Goal: Task Accomplishment & Management: Use online tool/utility

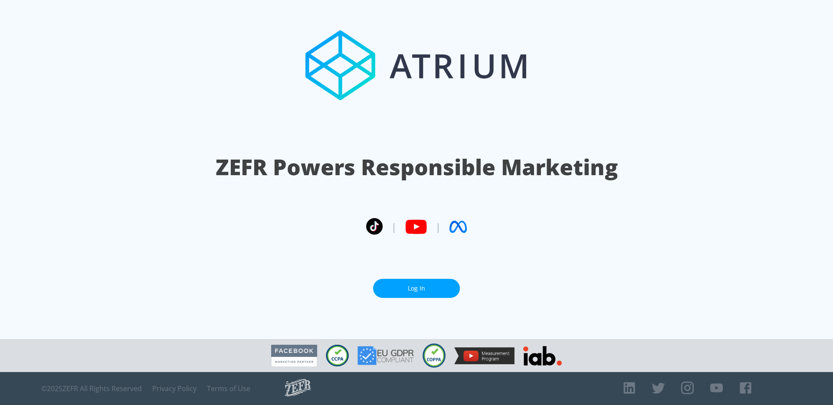
click at [406, 295] on link "Log In" at bounding box center [416, 289] width 87 height 20
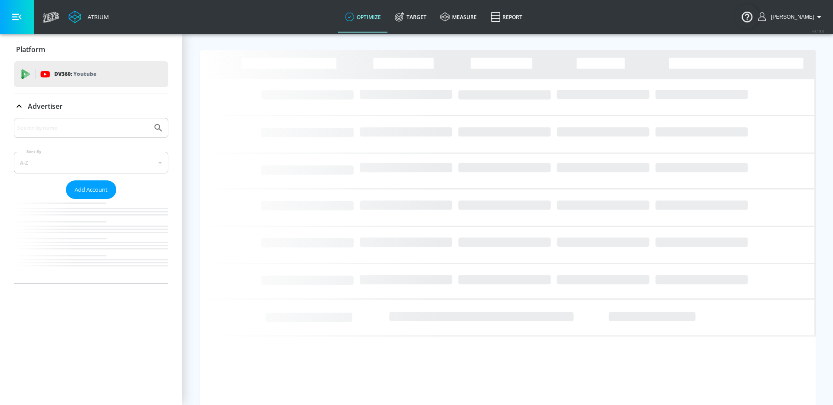
click at [63, 128] on input "Search by name" at bounding box center [82, 127] width 131 height 11
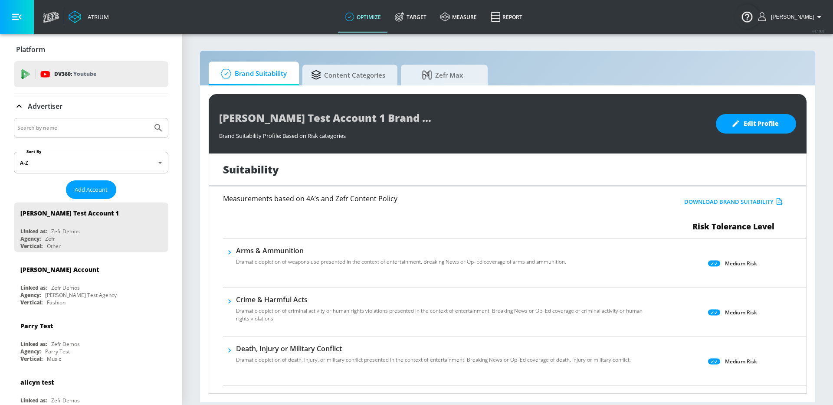
click at [82, 127] on input "Search by name" at bounding box center [82, 127] width 131 height 11
type input "amazon"
click at [149, 118] on button "Submit Search" at bounding box center [158, 127] width 19 height 19
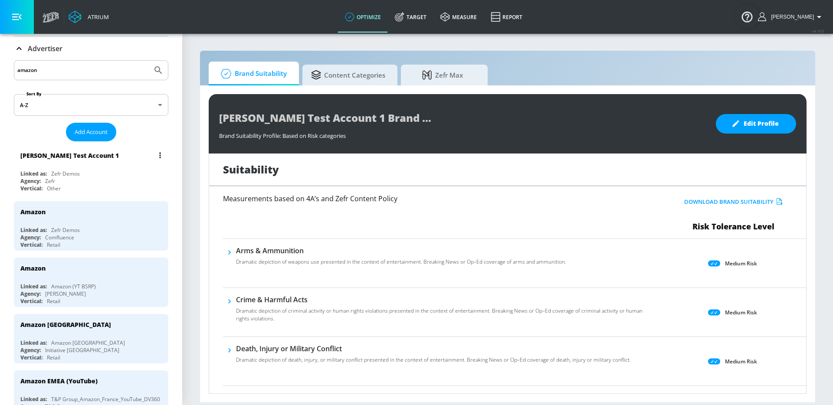
scroll to position [92, 0]
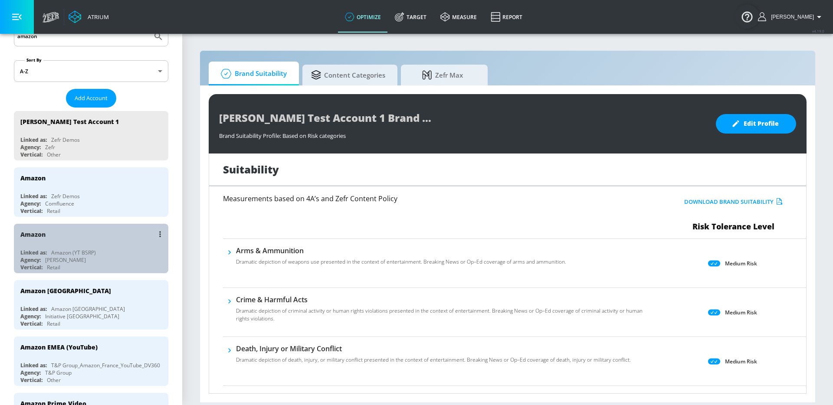
click at [82, 260] on div "Agency: [PERSON_NAME]" at bounding box center [93, 259] width 146 height 7
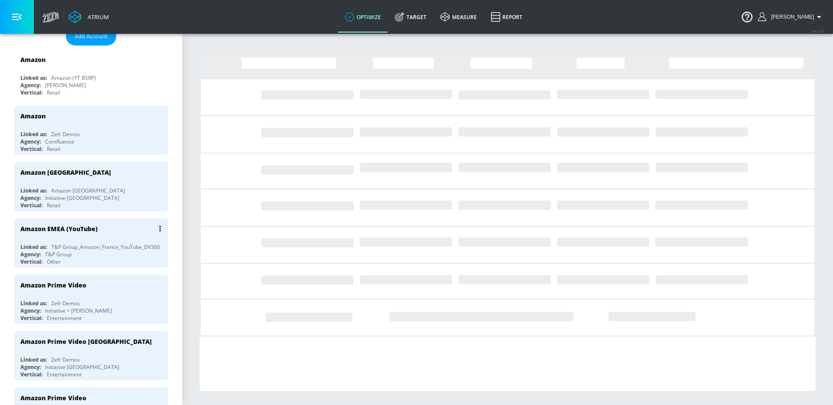
scroll to position [156, 0]
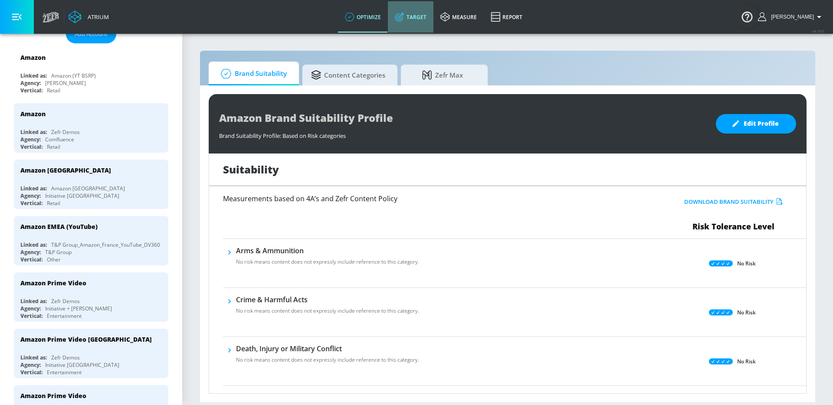
click at [421, 16] on link "Target" at bounding box center [411, 16] width 46 height 31
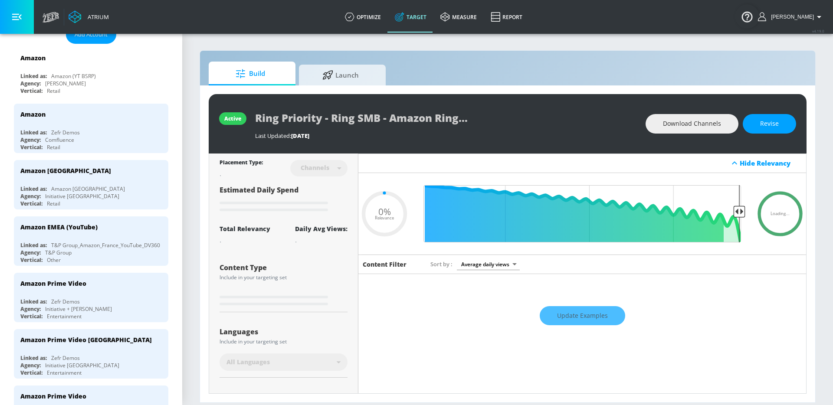
type input "0.05"
click at [333, 86] on div "active Ring Priority - Ring SMB - Amazon Ring - YTS Last Updated: [DATE] Downlo…" at bounding box center [507, 243] width 615 height 317
click at [338, 73] on span "Launch" at bounding box center [341, 73] width 66 height 21
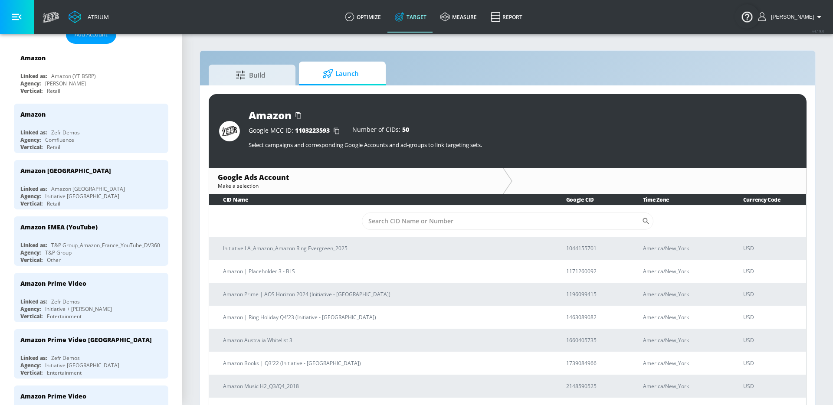
scroll to position [6, 0]
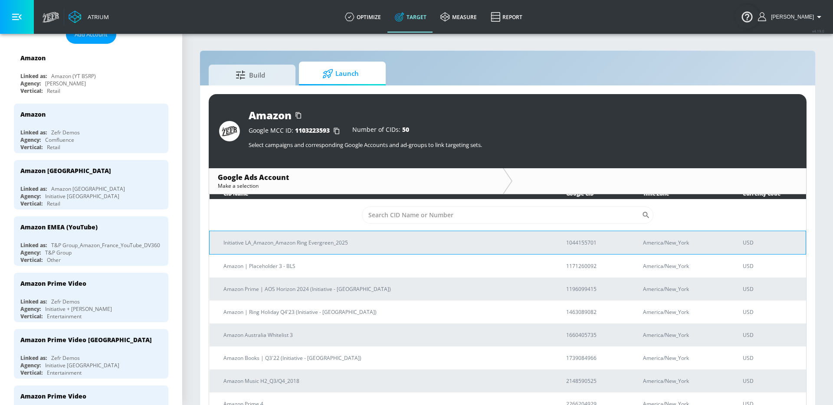
click at [338, 237] on td "Initiative LA_Amazon_Amazon Ring Evergreen_2025" at bounding box center [381, 242] width 343 height 23
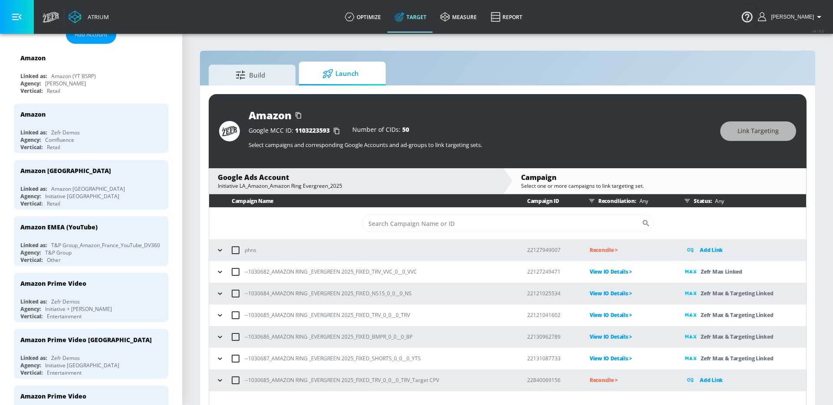
scroll to position [13, 0]
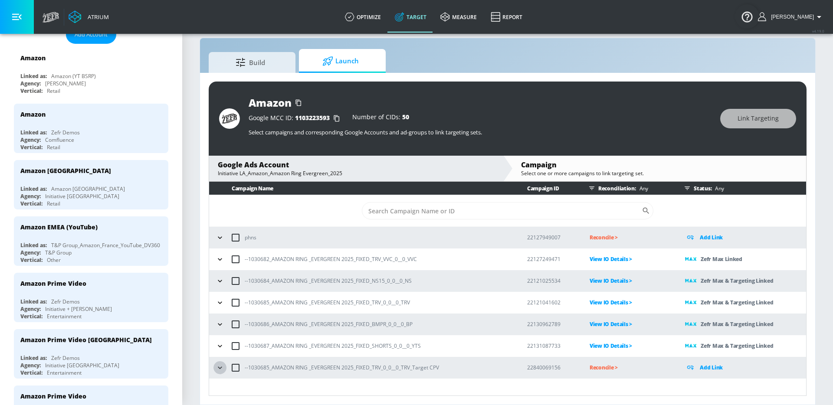
click at [214, 370] on button "button" at bounding box center [220, 367] width 13 height 13
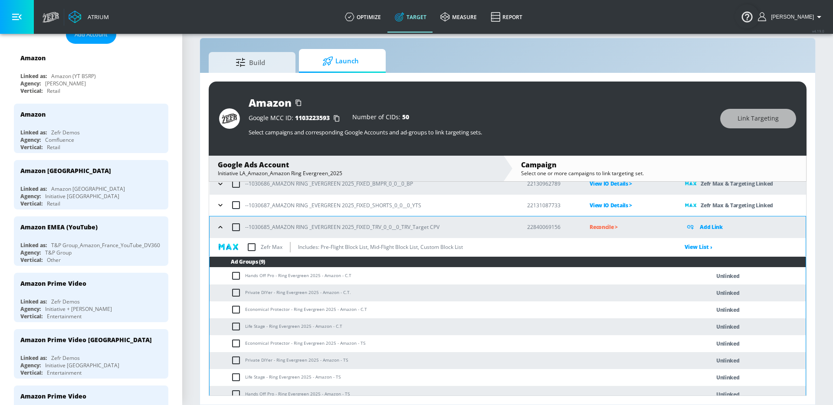
scroll to position [165, 0]
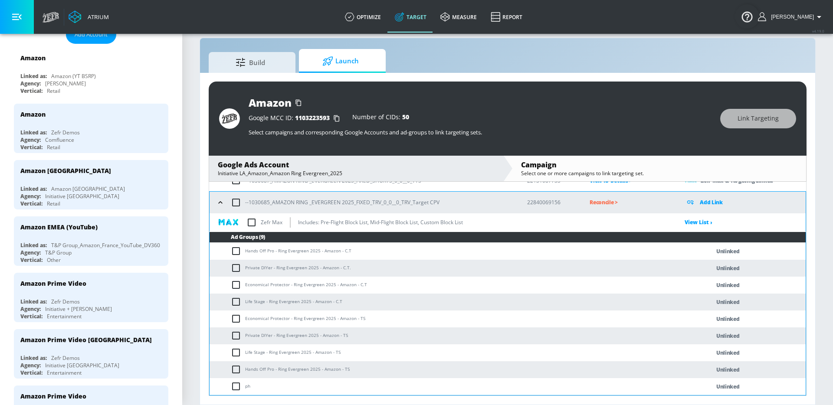
click at [230, 248] on td "Hands Off Pro - Ring Evergreen 2025 - Amazon - C.T" at bounding box center [451, 251] width 483 height 17
click at [238, 250] on input "checkbox" at bounding box center [238, 251] width 14 height 10
checkbox input "true"
click at [271, 252] on td "Hands Off Pro - Ring Evergreen 2025 - Amazon - C.T" at bounding box center [451, 251] width 483 height 17
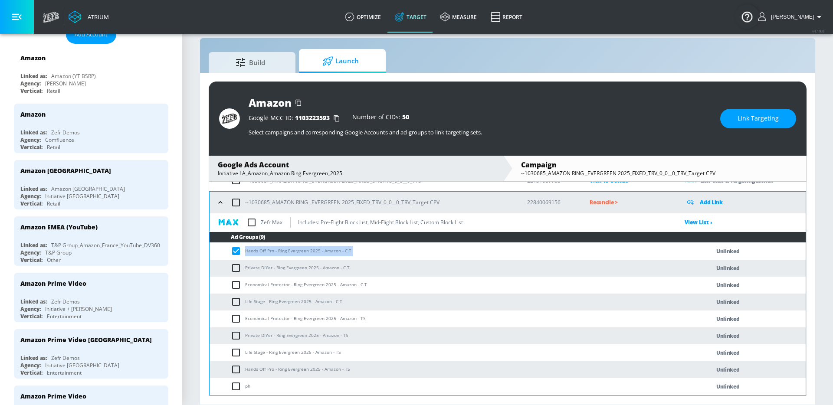
click at [271, 252] on td "Hands Off Pro - Ring Evergreen 2025 - Amazon - C.T" at bounding box center [451, 251] width 483 height 17
copy td "Hands Off Pro - Ring Evergreen 2025 - Amazon - C.T"
click at [755, 107] on div "Amazon Google MCC ID: 1103223593 Number of CIDs: 50 Select campaigns and corres…" at bounding box center [508, 119] width 598 height 74
click at [748, 118] on span "Link Targeting" at bounding box center [758, 118] width 41 height 11
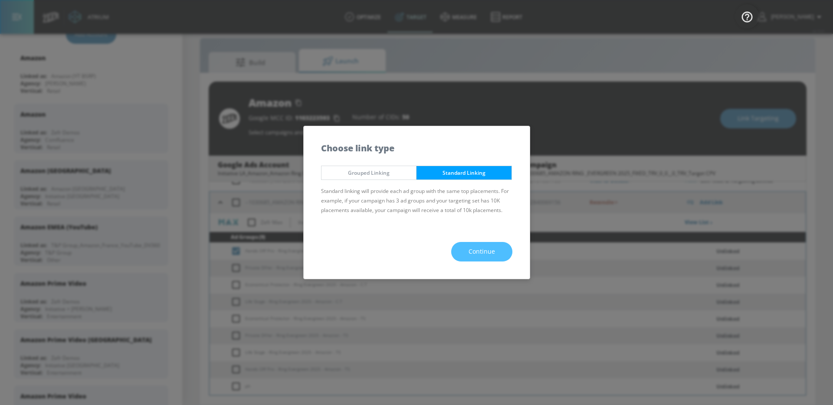
click at [483, 254] on span "Continue" at bounding box center [482, 251] width 26 height 11
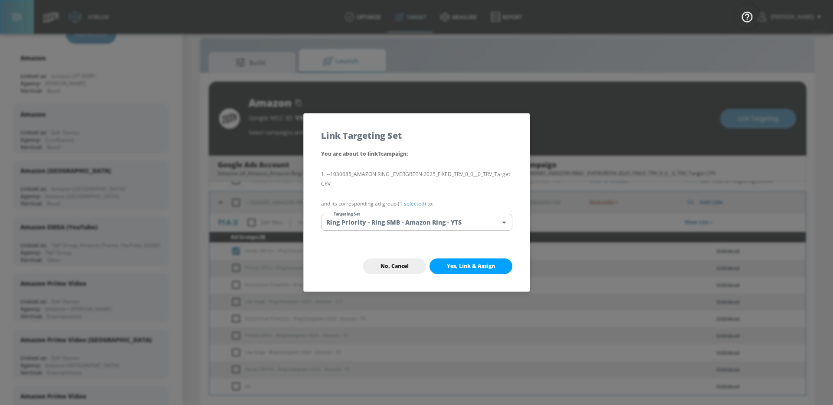
click at [464, 226] on body "Atrium optimize Target measure Report optimize Target measure Report v 4.19.0 […" at bounding box center [416, 196] width 833 height 418
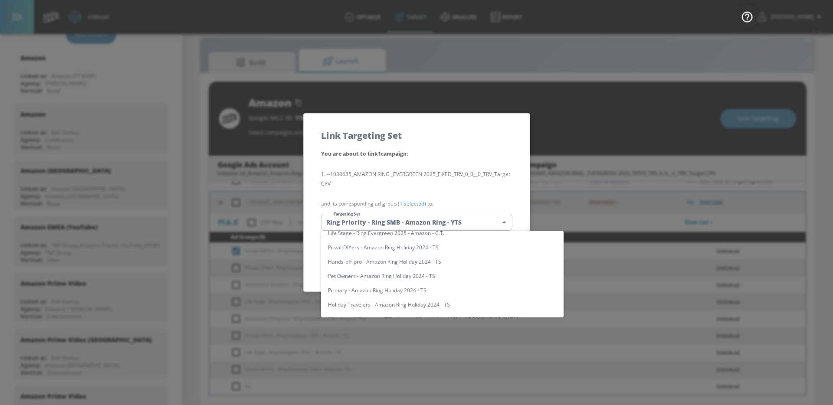
scroll to position [0, 0]
click at [410, 235] on input "text" at bounding box center [451, 240] width 226 height 12
paste input "Hands Off Pro - Ring Evergreen 2025 - Amazon - C.T"
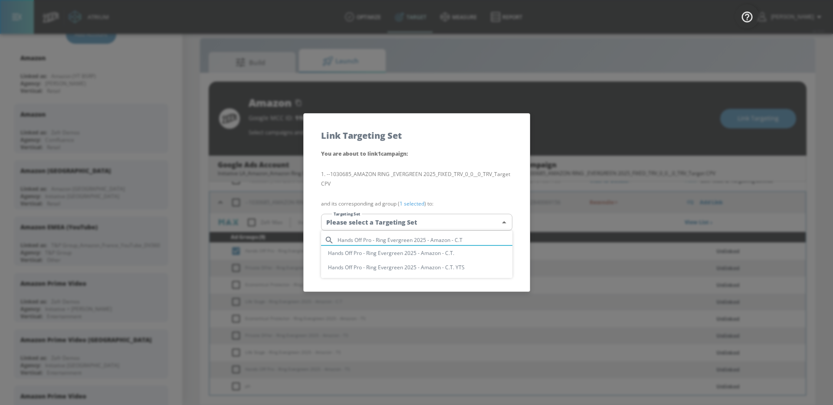
type input "Hands Off Pro - Ring Evergreen 2025 - Amazon - C.T"
click at [404, 255] on li "Hands Off Pro - Ring Evergreen 2025 - Amazon - C.T." at bounding box center [416, 253] width 191 height 14
type input "9843af69-c1ed-4442-90e5-b981e9781bc7"
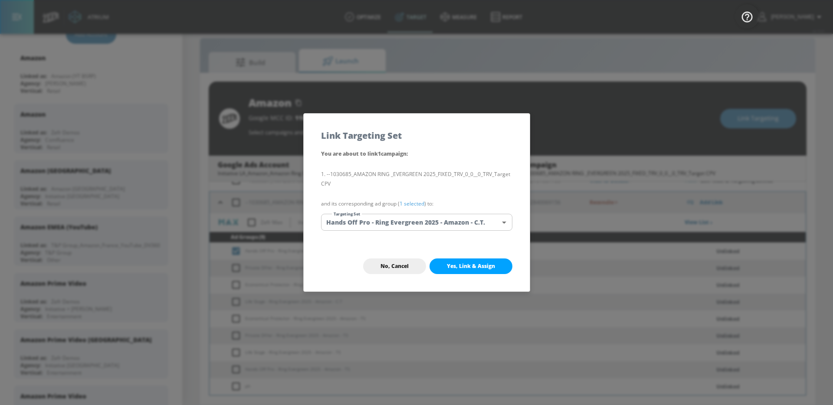
click at [460, 269] on span "Yes, Link & Assign" at bounding box center [471, 266] width 48 height 7
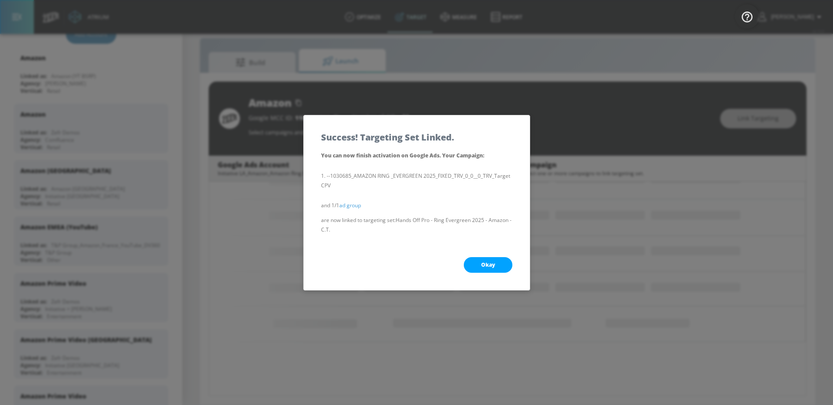
scroll to position [117, 0]
click at [467, 265] on button "Okay" at bounding box center [488, 265] width 49 height 16
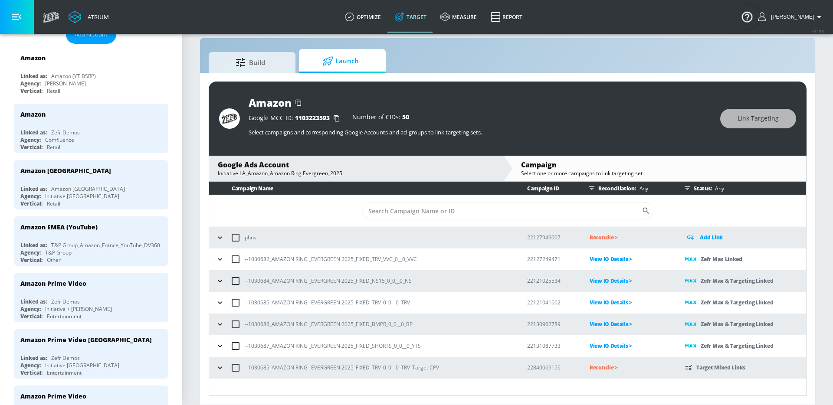
scroll to position [0, 0]
click at [218, 364] on icon "button" at bounding box center [220, 368] width 9 height 9
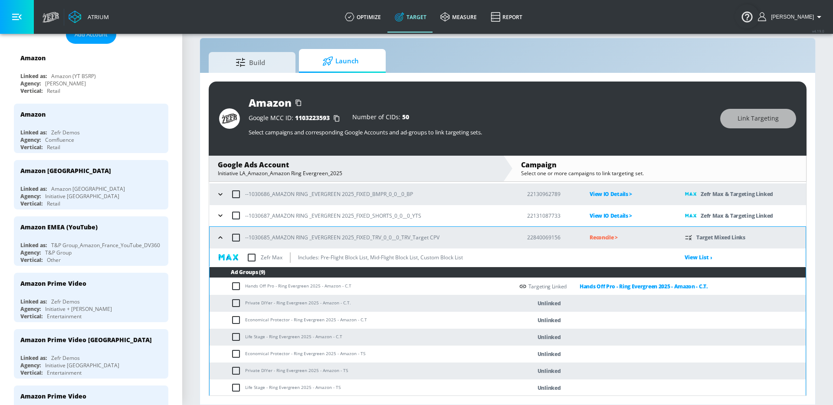
scroll to position [165, 0]
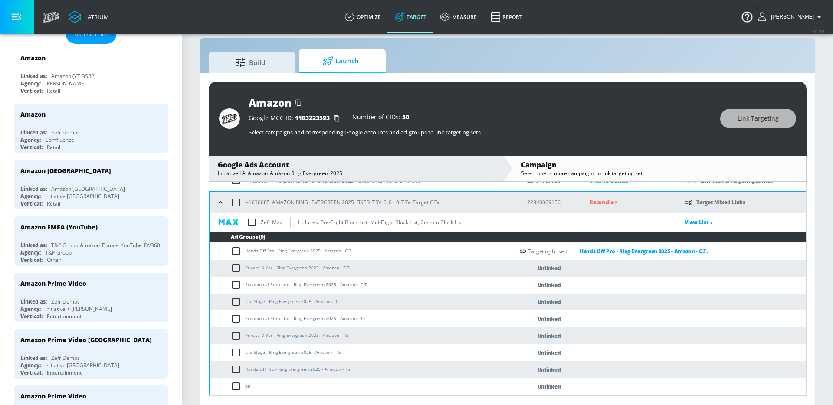
click at [240, 270] on input "checkbox" at bounding box center [238, 268] width 14 height 10
checkbox input "true"
click at [253, 270] on td "Private DIYer - Ring Evergreen 2025 - Amazon - C.T." at bounding box center [362, 268] width 304 height 17
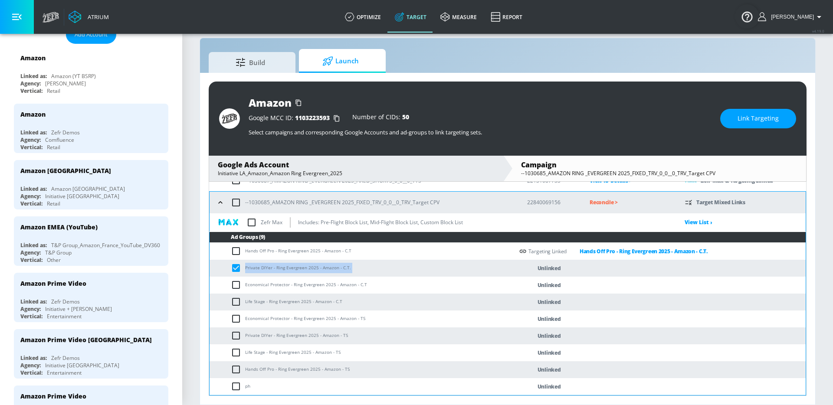
click at [253, 270] on td "Private DIYer - Ring Evergreen 2025 - Amazon - C.T." at bounding box center [362, 268] width 304 height 17
copy td "Private DIYer - Ring Evergreen 2025 - Amazon - C.T."
click at [728, 118] on button "Link Targeting" at bounding box center [758, 119] width 76 height 20
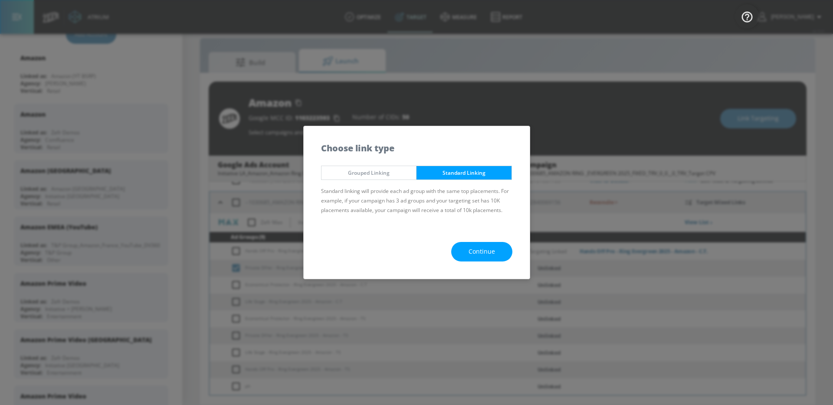
click at [490, 264] on div "Continue" at bounding box center [417, 252] width 226 height 54
click at [490, 252] on span "Continue" at bounding box center [482, 251] width 26 height 11
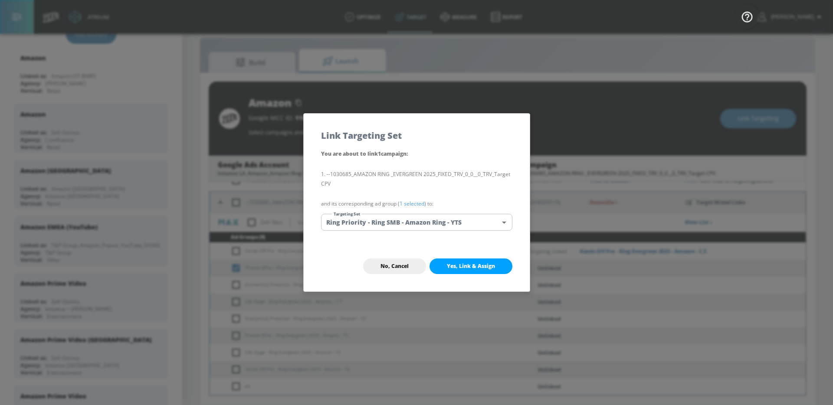
click at [473, 232] on div "You are about to link 1 campaign : --1030685_AMAZON RING _EVERGREEN 2025_FIXED_…" at bounding box center [417, 195] width 226 height 92
click at [465, 220] on body "Atrium optimize Target measure Report optimize Target measure Report v 4.19.0 […" at bounding box center [416, 196] width 833 height 418
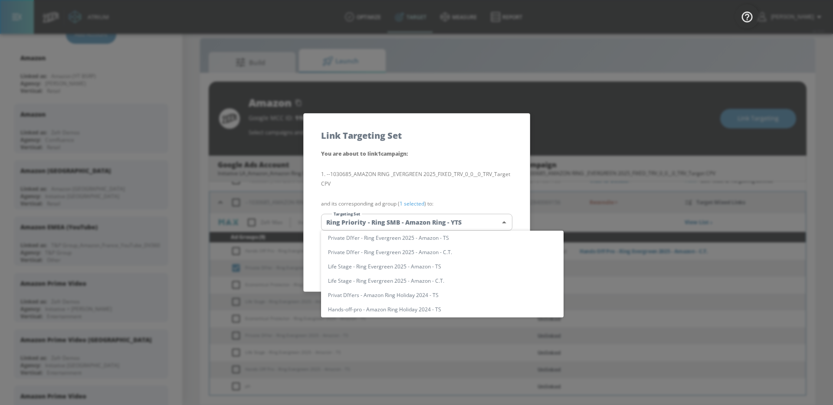
scroll to position [0, 0]
click at [444, 243] on input "text" at bounding box center [451, 240] width 226 height 12
paste input "Private DIYer - Ring Evergreen 2025 - Amazon - C.T."
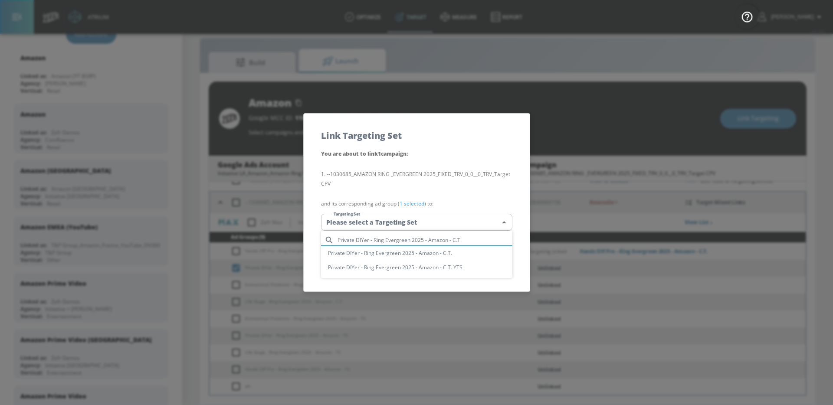
type input "Private DIYer - Ring Evergreen 2025 - Amazon - C.T."
click at [456, 256] on li "Private DIYer - Ring Evergreen 2025 - Amazon - C.T." at bounding box center [416, 253] width 191 height 14
type input "4f655e21-2094-40f5-8b40-419065ebf0e4"
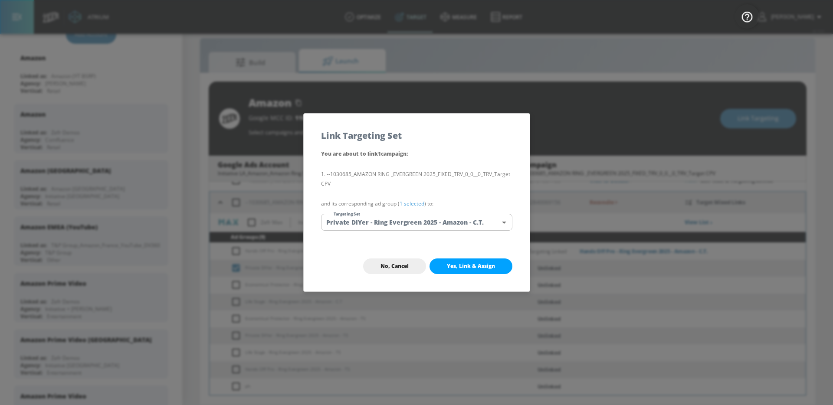
click at [466, 273] on button "Yes, Link & Assign" at bounding box center [471, 267] width 83 height 16
checkbox input "false"
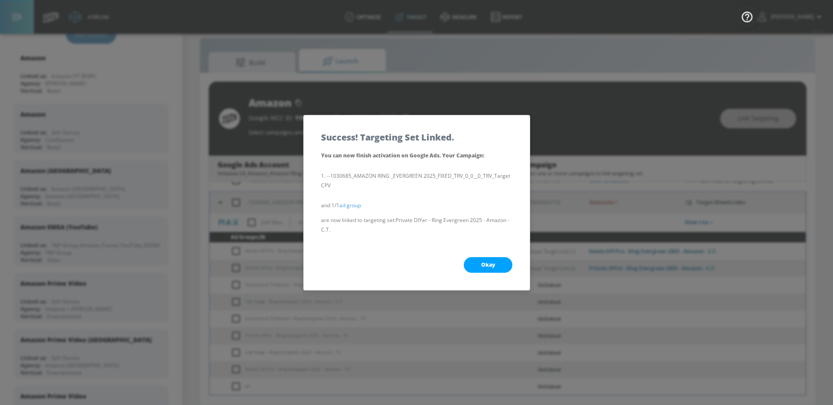
click at [489, 265] on span "Okay" at bounding box center [488, 265] width 14 height 7
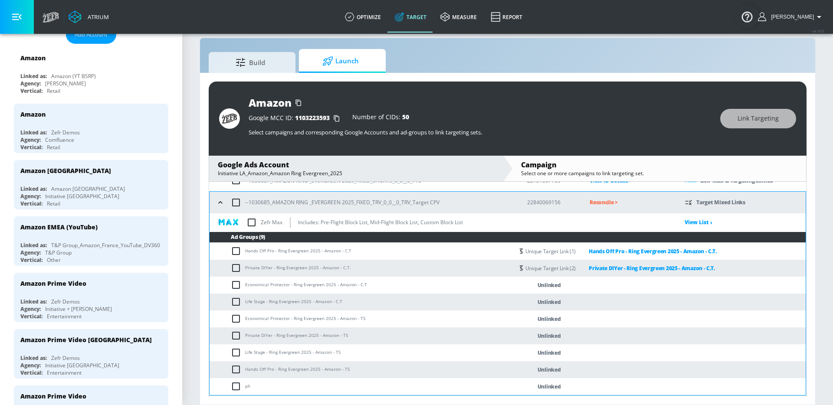
click at [231, 284] on input "checkbox" at bounding box center [238, 285] width 14 height 10
checkbox input "true"
click at [272, 283] on td "Economical Protector - Ring Evergreen 2025 - Amazon - C.T" at bounding box center [362, 285] width 304 height 17
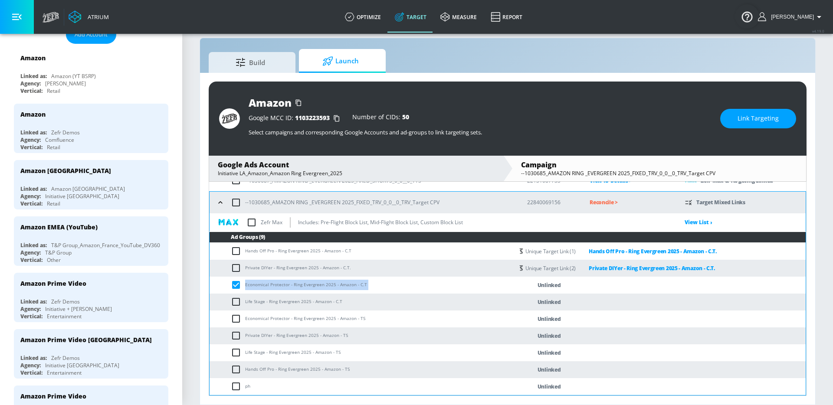
click at [272, 283] on td "Economical Protector - Ring Evergreen 2025 - Amazon - C.T" at bounding box center [362, 285] width 304 height 17
copy td "Economical Protector - Ring Evergreen 2025 - Amazon - C.T"
click at [773, 125] on button "Link Targeting" at bounding box center [758, 119] width 76 height 20
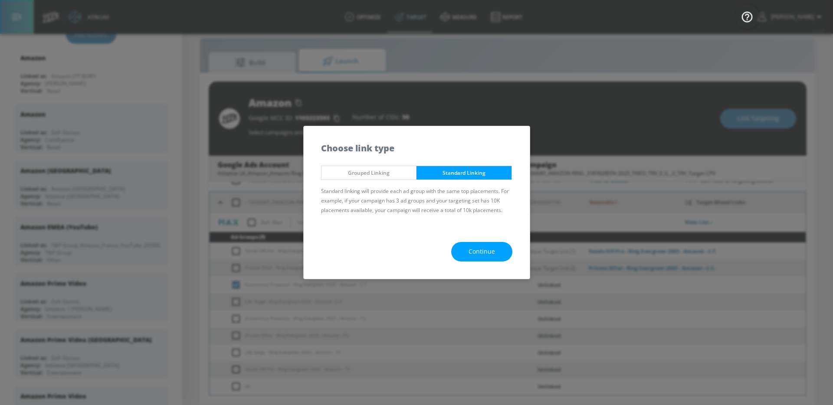
click at [492, 233] on div "Continue" at bounding box center [417, 252] width 226 height 54
click at [493, 249] on span "Continue" at bounding box center [482, 251] width 26 height 11
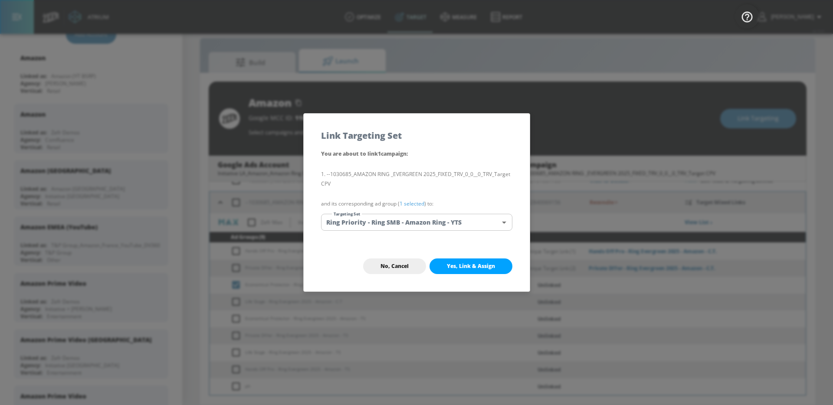
click at [462, 225] on body "Atrium optimize Target measure Report optimize Target measure Report v 4.19.0 […" at bounding box center [416, 196] width 833 height 418
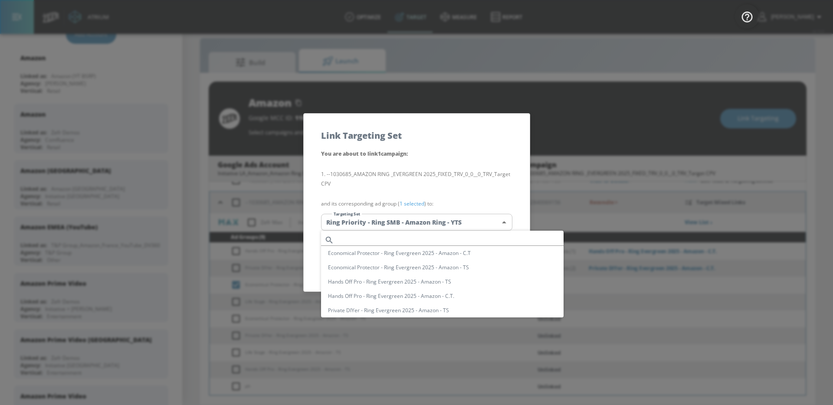
click at [415, 235] on input "text" at bounding box center [451, 240] width 226 height 12
paste input "Economical Protector - Ring Evergreen 2025 - Amazon - C.T"
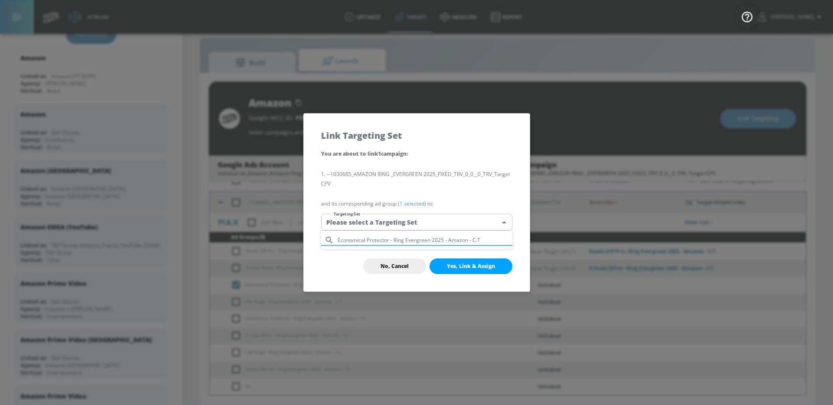
type input "Economical Protector - Ring Evergreen 2025 - Amazon - C.T"
click at [465, 267] on div at bounding box center [416, 202] width 833 height 405
click at [468, 223] on body "Atrium optimize Target measure Report optimize Target measure Report v 4.19.0 […" at bounding box center [416, 196] width 833 height 418
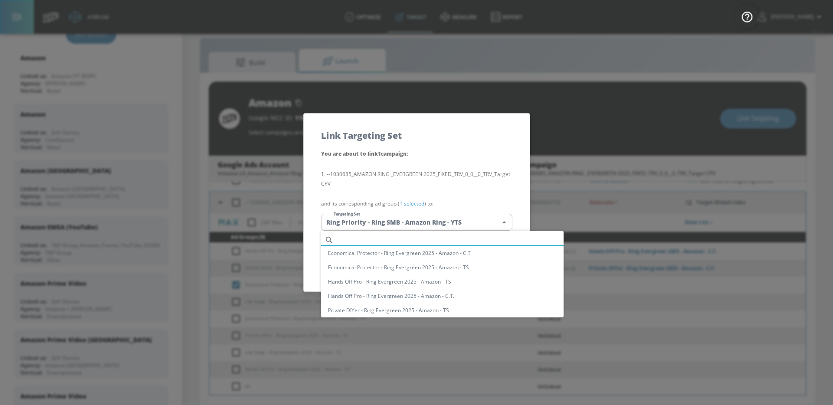
click at [452, 241] on input "text" at bounding box center [451, 240] width 226 height 12
type input "v"
click at [464, 254] on li "Economical Protector - Ring Evergreen 2025 - Amazon - TS" at bounding box center [442, 261] width 243 height 14
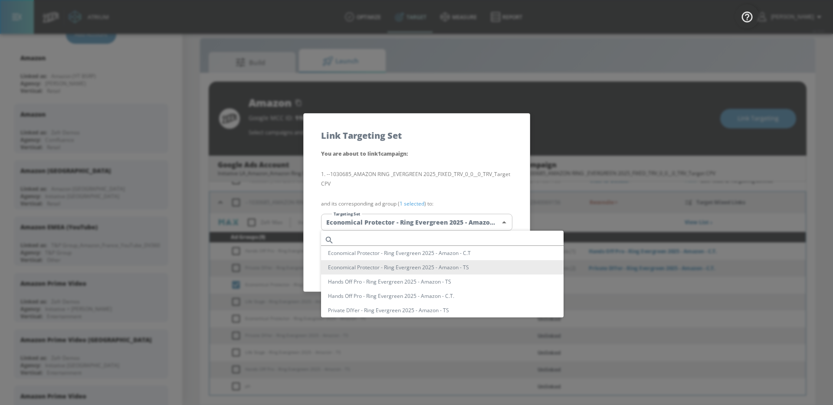
click at [471, 224] on body "Atrium optimize Target measure Report optimize Target measure Report v 4.19.0 […" at bounding box center [416, 196] width 833 height 418
click at [446, 251] on li "Economical Protector - Ring Evergreen 2025 - Amazon - C.T" at bounding box center [442, 253] width 243 height 14
type input "95541d27-6ca2-435f-9a28-3d6ee53ab31a"
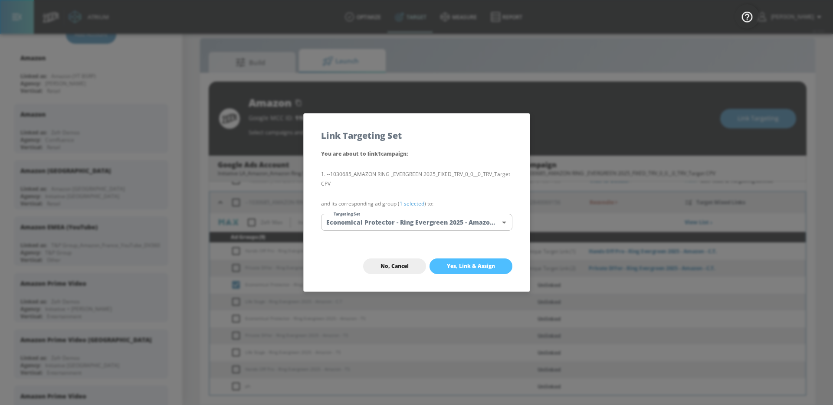
click at [452, 261] on button "Yes, Link & Assign" at bounding box center [471, 267] width 83 height 16
checkbox input "false"
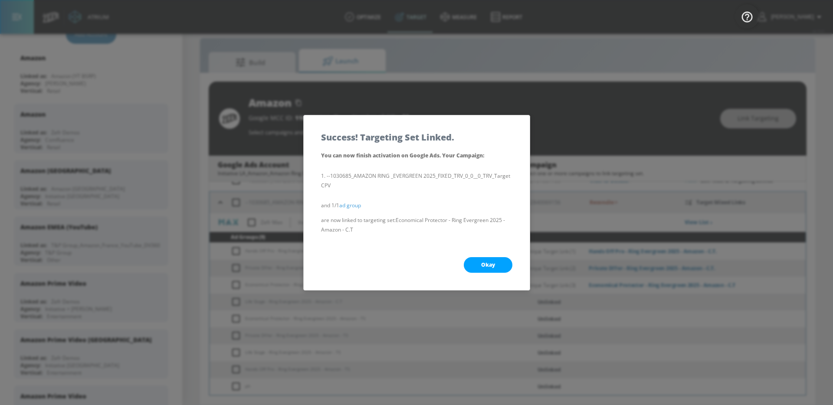
click at [477, 267] on button "Okay" at bounding box center [488, 265] width 49 height 16
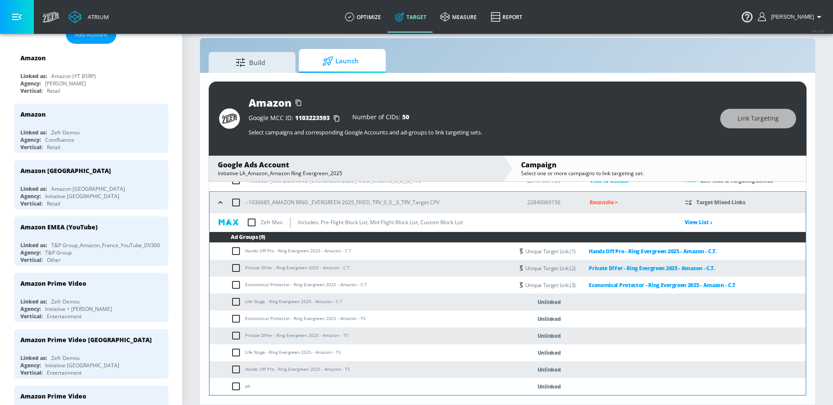
click at [329, 301] on td "Life Stage - Ring Evergreen 2025 - Amazon - C.T" at bounding box center [362, 302] width 304 height 17
copy td "Life Stage - Ring Evergreen 2025 - Amazon - C.T"
click at [237, 302] on input "checkbox" at bounding box center [238, 302] width 14 height 10
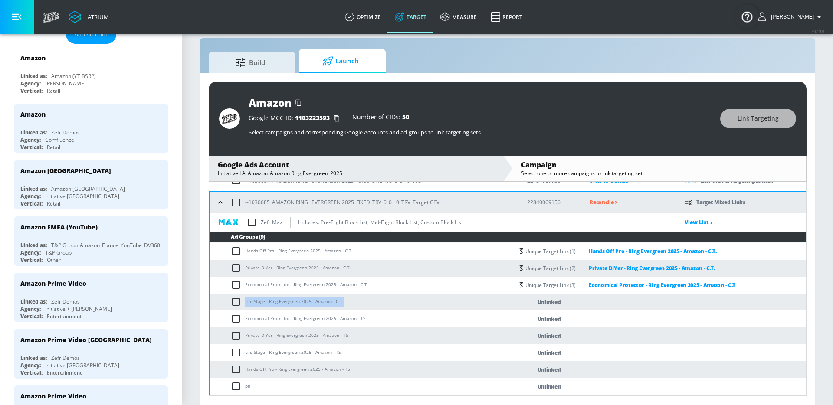
checkbox input "true"
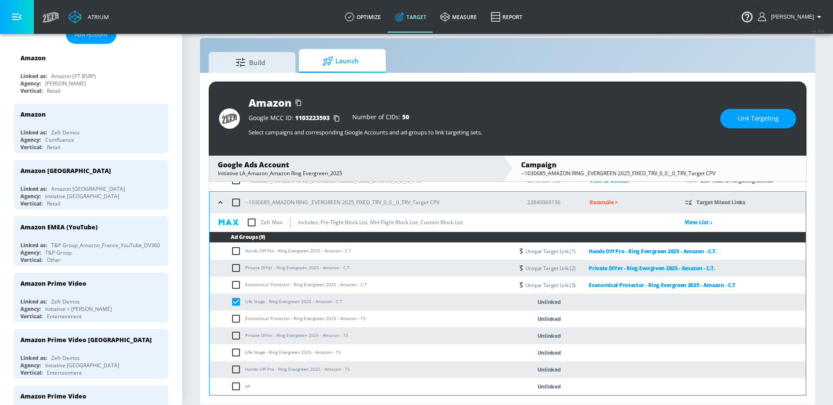
click at [759, 108] on div "Amazon Google MCC ID: 1103223593 Number of CIDs: 50 Select campaigns and corres…" at bounding box center [508, 119] width 598 height 74
click at [753, 115] on span "Link Targeting" at bounding box center [758, 118] width 41 height 11
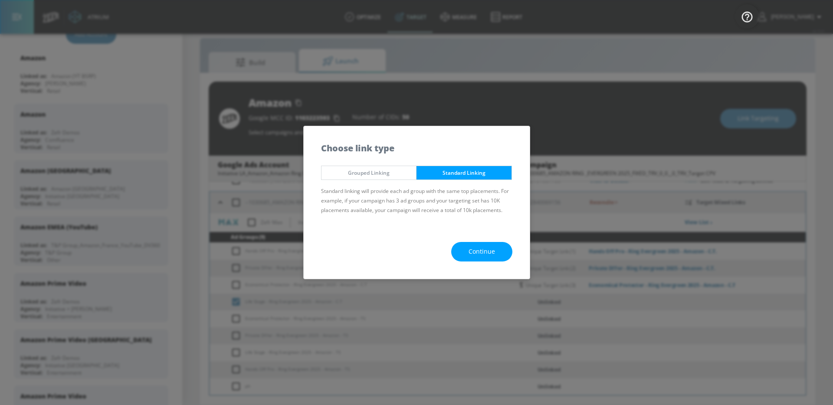
click at [494, 246] on span "Continue" at bounding box center [482, 251] width 26 height 11
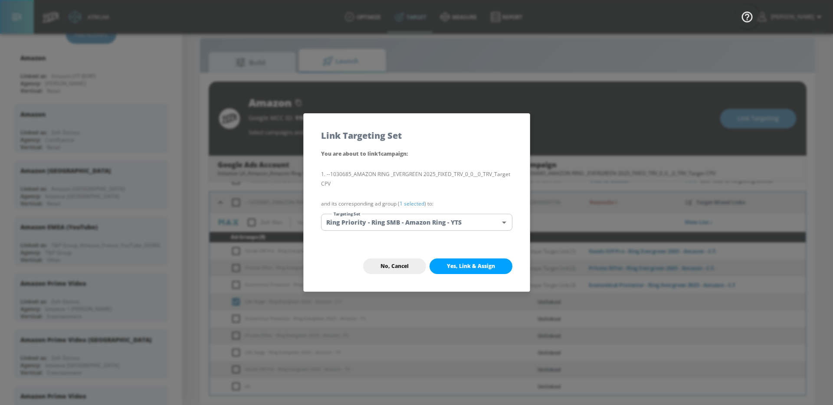
click at [467, 227] on body "Atrium optimize Target measure Report optimize Target measure Report v 4.19.0 […" at bounding box center [416, 196] width 833 height 418
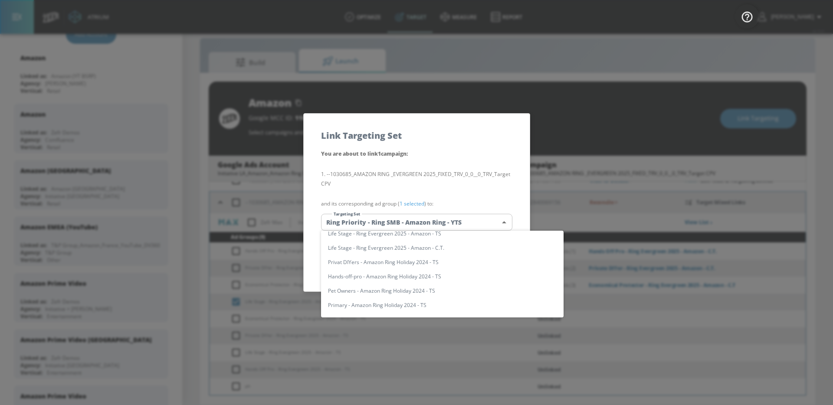
scroll to position [0, 0]
click at [410, 239] on input "text" at bounding box center [451, 240] width 226 height 12
paste input "Life Stage - Ring Evergreen 2025 - Amazon - C.T"
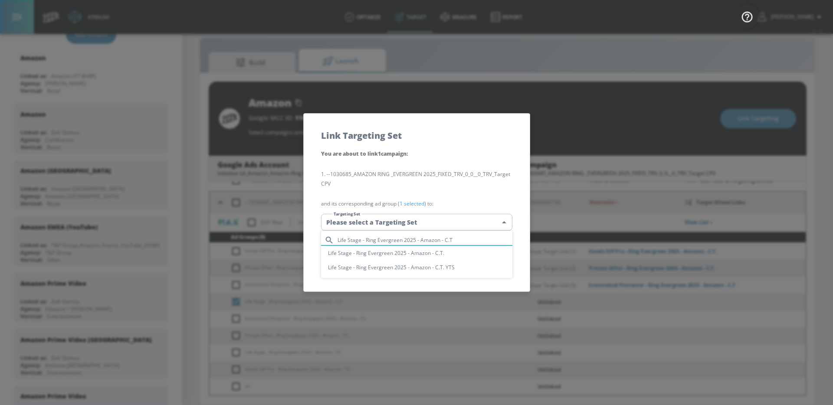
type input "Life Stage - Ring Evergreen 2025 - Amazon - C.T"
click at [465, 252] on li "Life Stage - Ring Evergreen 2025 - Amazon - C.T." at bounding box center [416, 253] width 191 height 14
type input "627475cd-5b2f-4010-9074-550857741c9b"
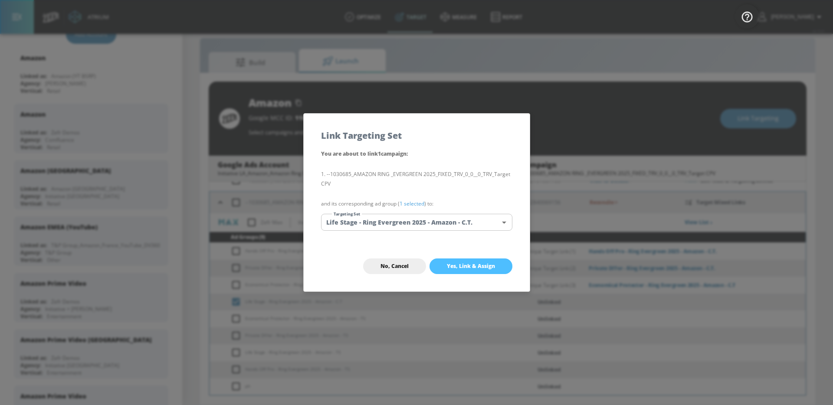
click at [479, 267] on span "Yes, Link & Assign" at bounding box center [471, 266] width 48 height 7
checkbox input "false"
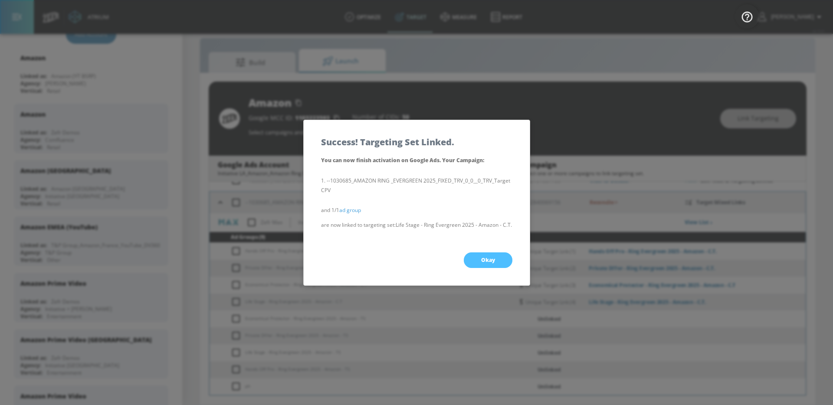
click at [492, 268] on button "Okay" at bounding box center [488, 261] width 49 height 16
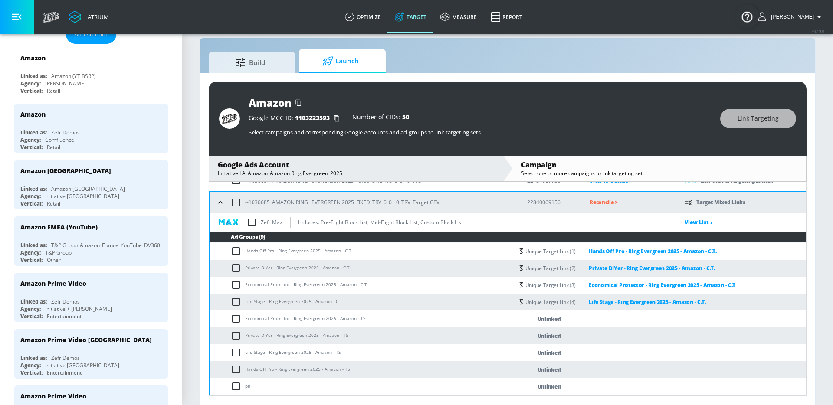
click at [254, 321] on td "Economical Protector - Ring Evergreen 2025 - Amazon - TS" at bounding box center [362, 319] width 304 height 17
copy td "Economical Protector - Ring Evergreen 2025 - Amazon - TS"
click at [238, 313] on td "Economical Protector - Ring Evergreen 2025 - Amazon - TS" at bounding box center [362, 319] width 304 height 17
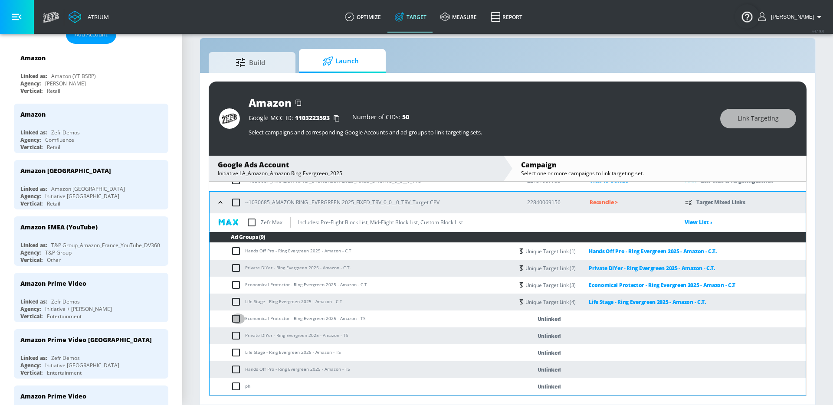
click at [238, 315] on input "checkbox" at bounding box center [238, 319] width 14 height 10
checkbox input "true"
click at [756, 124] on button "Link Targeting" at bounding box center [758, 119] width 76 height 20
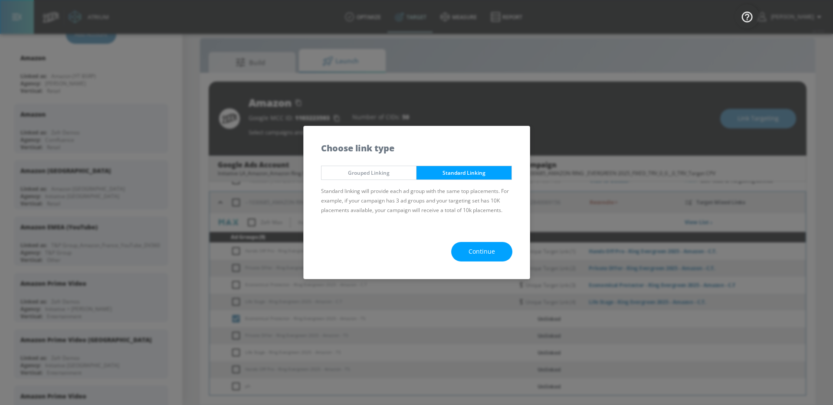
click at [461, 249] on button "Continue" at bounding box center [481, 252] width 61 height 20
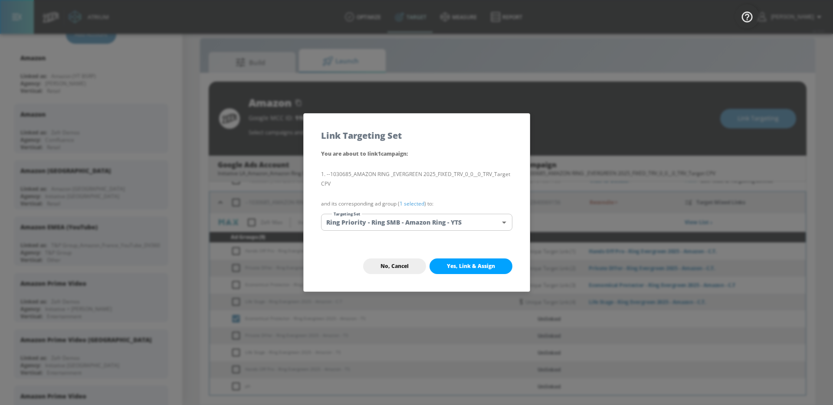
click at [441, 227] on body "Atrium optimize Target measure Report optimize Target measure Report v 4.19.0 […" at bounding box center [416, 196] width 833 height 418
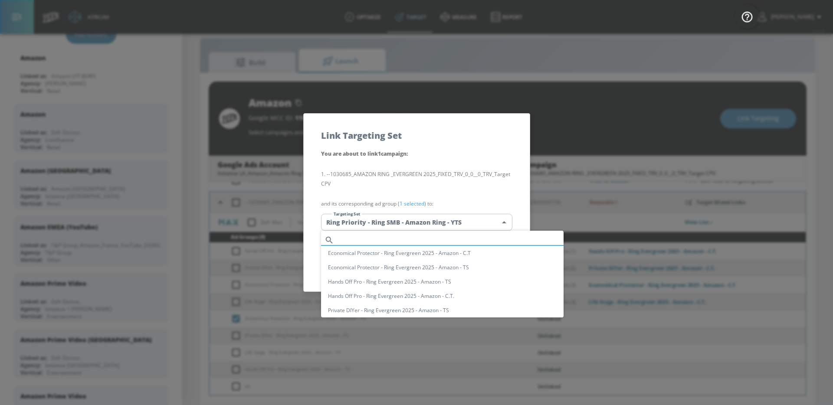
click at [410, 240] on input "text" at bounding box center [451, 240] width 226 height 12
paste input "Economical Protector - Ring Evergreen 2025 - Amazon - TS"
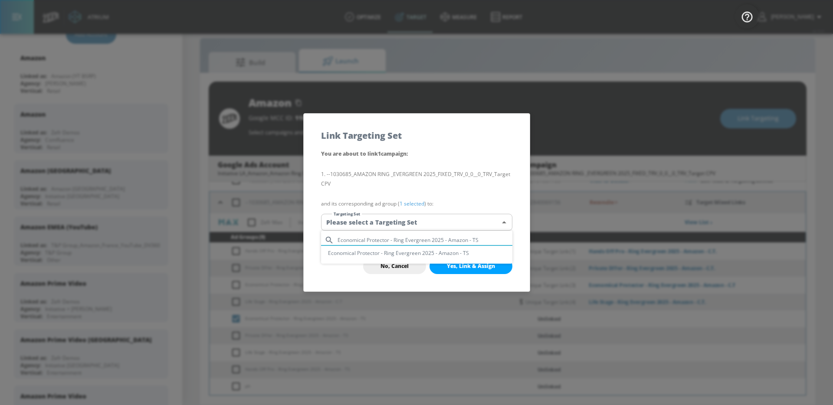
type input "Economical Protector - Ring Evergreen 2025 - Amazon - TS"
click at [463, 257] on li "Economical Protector - Ring Evergreen 2025 - Amazon - TS" at bounding box center [416, 253] width 191 height 14
type input "07d99d99-3e6a-4b93-ac98-6514cf0a6df7"
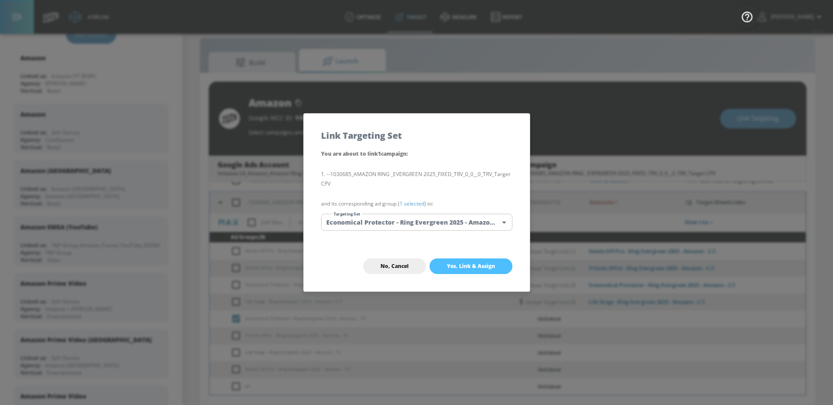
click at [463, 265] on span "Yes, Link & Assign" at bounding box center [471, 266] width 48 height 7
checkbox input "false"
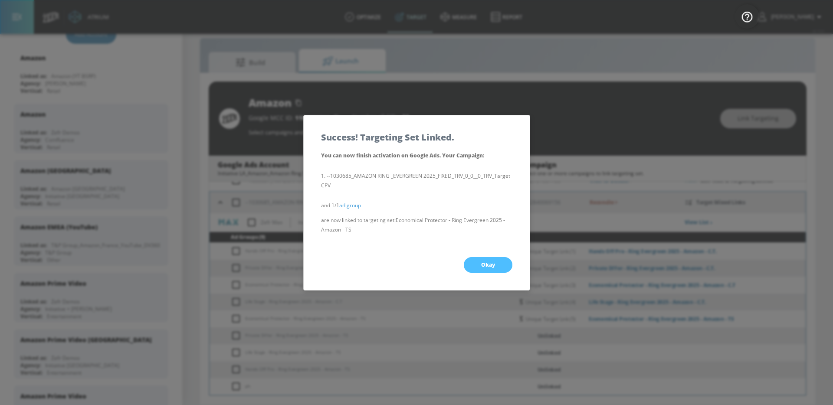
click at [474, 267] on button "Okay" at bounding box center [488, 265] width 49 height 16
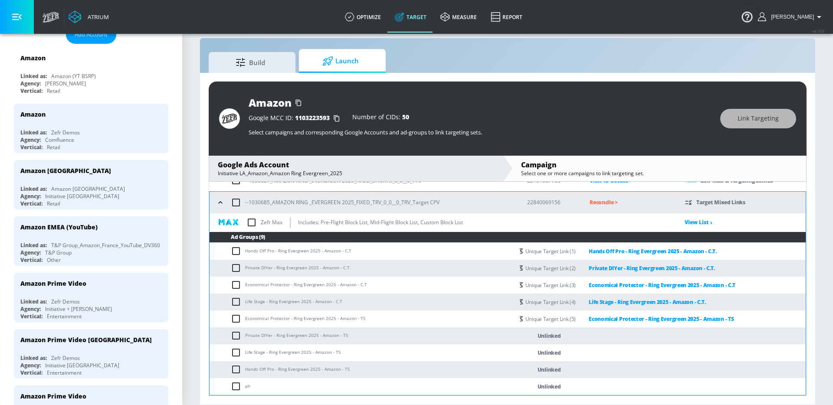
click at [298, 333] on td "Private DIYer - Ring Evergreen 2025 - Amazon - TS" at bounding box center [362, 336] width 304 height 17
copy td "Private DIYer - Ring Evergreen 2025 - Amazon - TS"
click at [240, 338] on input "checkbox" at bounding box center [238, 336] width 14 height 10
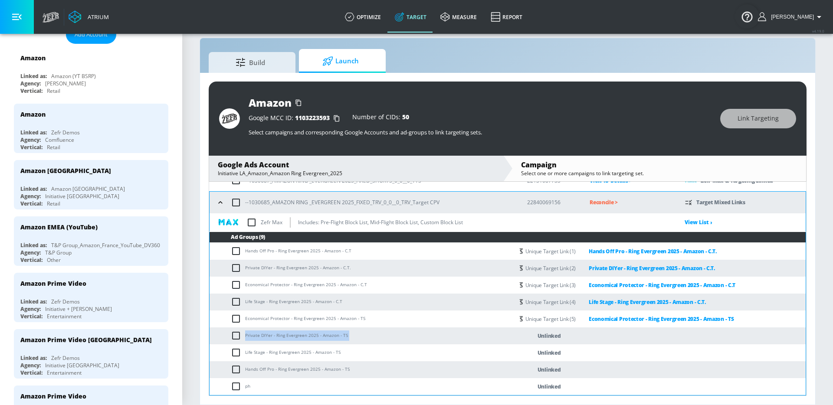
checkbox input "true"
click at [765, 112] on button "Link Targeting" at bounding box center [758, 119] width 76 height 20
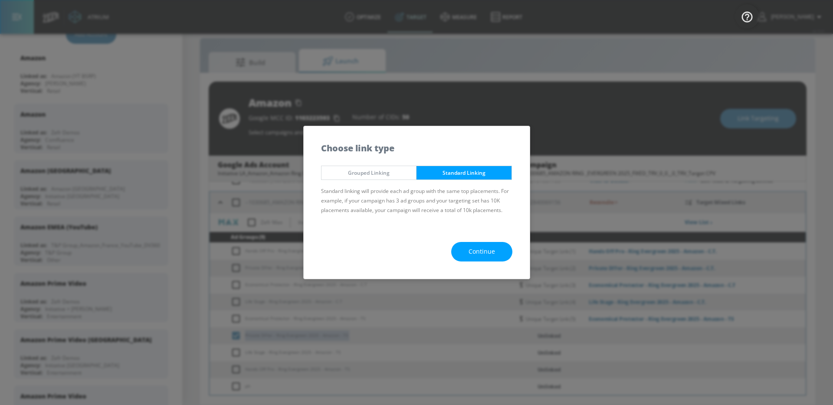
click at [493, 246] on span "Continue" at bounding box center [482, 251] width 26 height 11
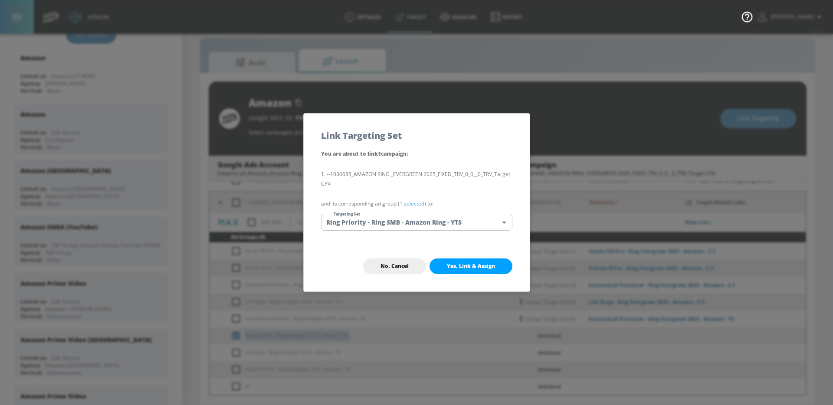
click at [461, 227] on body "Atrium optimize Target measure Report optimize Target measure Report v 4.19.0 […" at bounding box center [416, 196] width 833 height 418
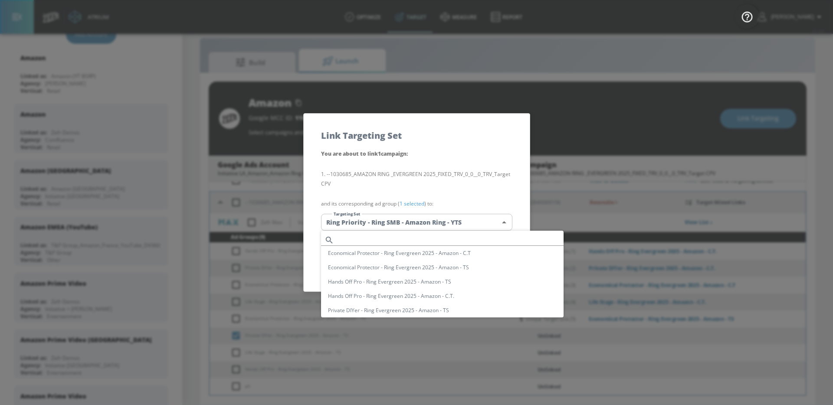
click at [435, 240] on input "text" at bounding box center [451, 240] width 226 height 12
paste input "Private DIYer - Ring Evergreen 2025 - Amazon - TS"
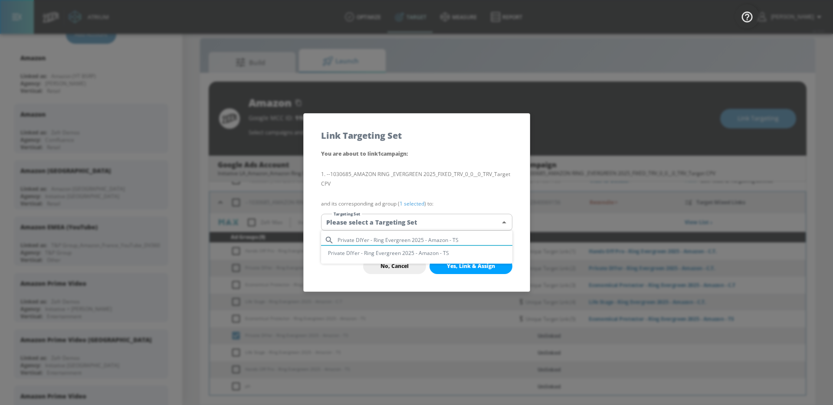
click at [445, 245] on input "Private DIYer - Ring Evergreen 2025 - Amazon - TS" at bounding box center [425, 240] width 175 height 12
type input "Private DIYer - Ring Evergreen 2025 - Amazon - TS"
click at [444, 248] on li "Private DIYer - Ring Evergreen 2025 - Amazon - TS" at bounding box center [416, 253] width 191 height 14
type input "fb3c38e9-3342-4951-b9f8-ff30546a7898"
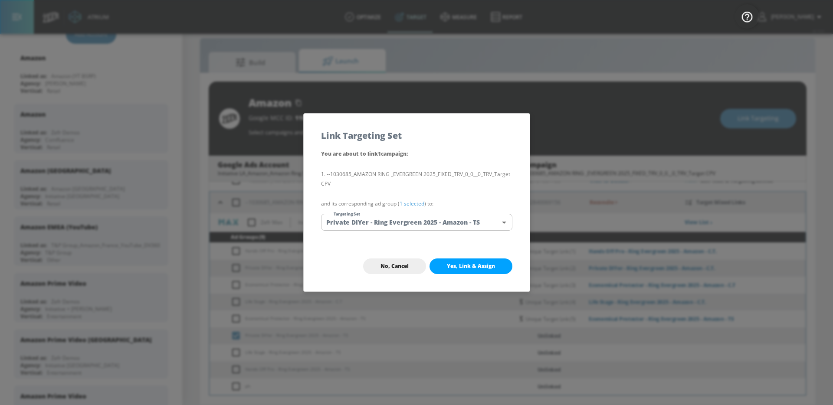
click at [453, 267] on span "Yes, Link & Assign" at bounding box center [471, 266] width 48 height 7
checkbox input "false"
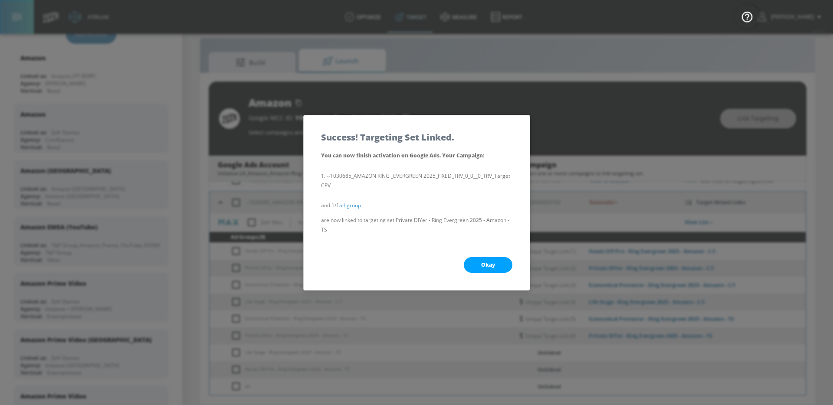
click at [475, 270] on button "Okay" at bounding box center [488, 265] width 49 height 16
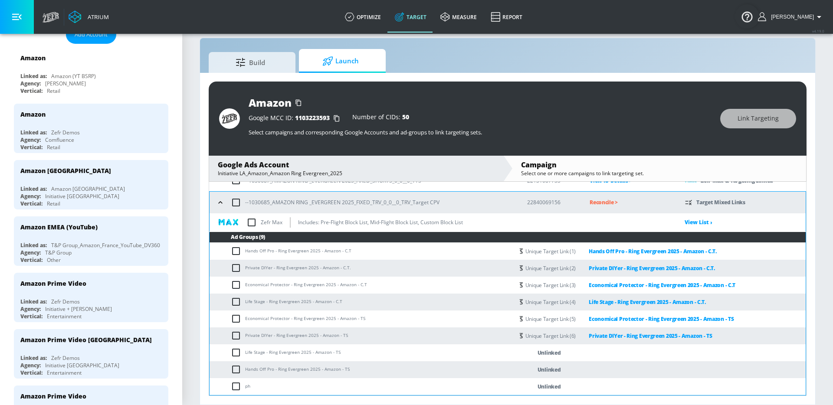
click at [266, 353] on td "Life Stage - Ring Evergreen 2025 - Amazon - TS" at bounding box center [362, 353] width 304 height 17
copy td "Life Stage - Ring Evergreen 2025 - Amazon - TS"
click at [233, 358] on td "Life Stage - Ring Evergreen 2025 - Amazon - TS" at bounding box center [362, 353] width 304 height 17
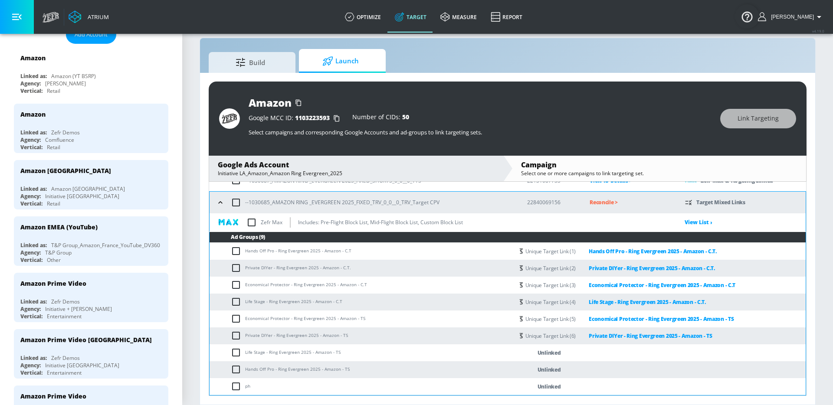
click at [233, 358] on td "Life Stage - Ring Evergreen 2025 - Amazon - TS" at bounding box center [362, 353] width 304 height 17
click at [238, 352] on input "checkbox" at bounding box center [238, 353] width 14 height 10
checkbox input "true"
click at [756, 124] on span "Link Targeting" at bounding box center [758, 118] width 41 height 11
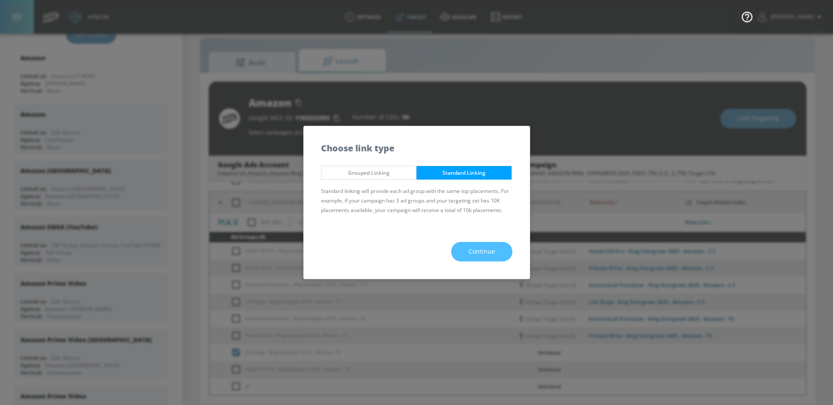
click at [497, 258] on button "Continue" at bounding box center [481, 252] width 61 height 20
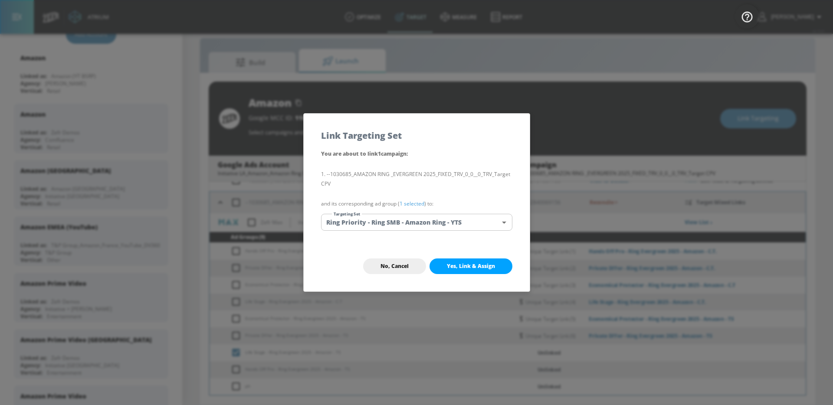
click at [465, 227] on body "Atrium optimize Target measure Report optimize Target measure Report v 4.19.0 […" at bounding box center [416, 196] width 833 height 418
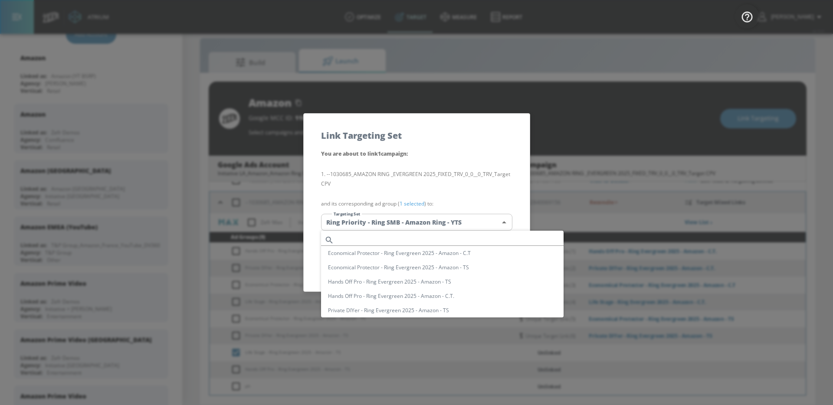
click at [445, 237] on input "text" at bounding box center [451, 240] width 226 height 12
paste input "Life Stage - Ring Evergreen 2025 - Amazon - TS"
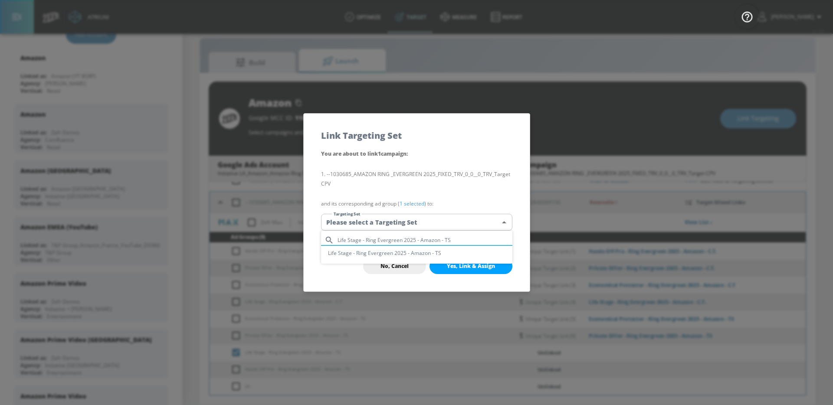
type input "Life Stage - Ring Evergreen 2025 - Amazon - TS"
click at [449, 252] on li "Life Stage - Ring Evergreen 2025 - Amazon - TS" at bounding box center [416, 253] width 191 height 14
type input "5c81894f-1285-4d44-b3b2-2ff3a9db2939"
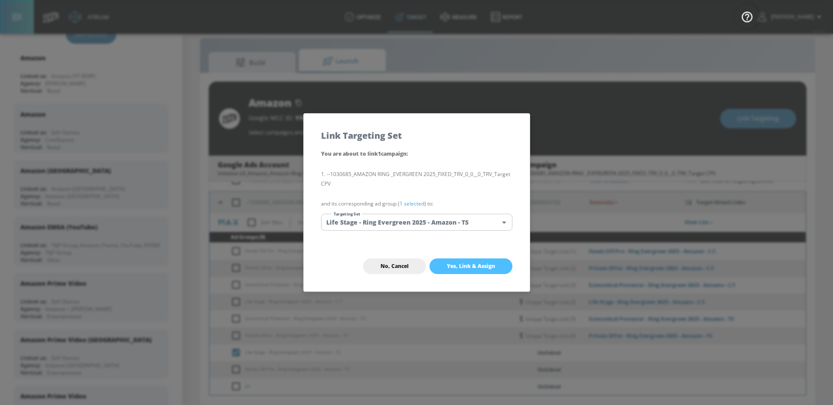
click at [454, 265] on span "Yes, Link & Assign" at bounding box center [471, 266] width 48 height 7
checkbox input "false"
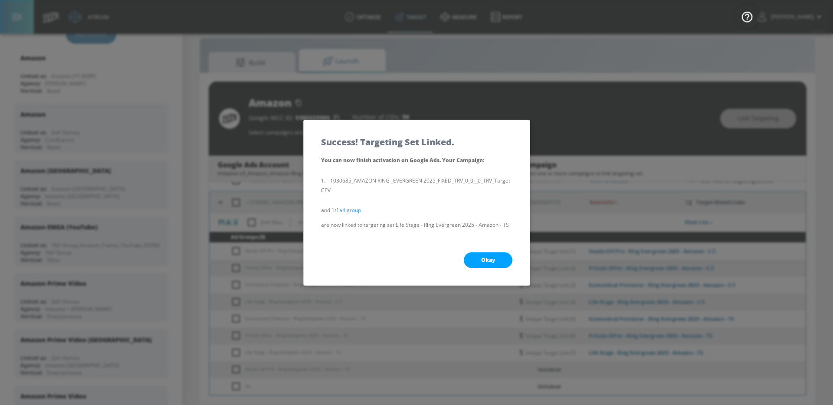
click at [463, 267] on div "Okay" at bounding box center [417, 260] width 226 height 50
click at [477, 262] on button "Okay" at bounding box center [488, 261] width 49 height 16
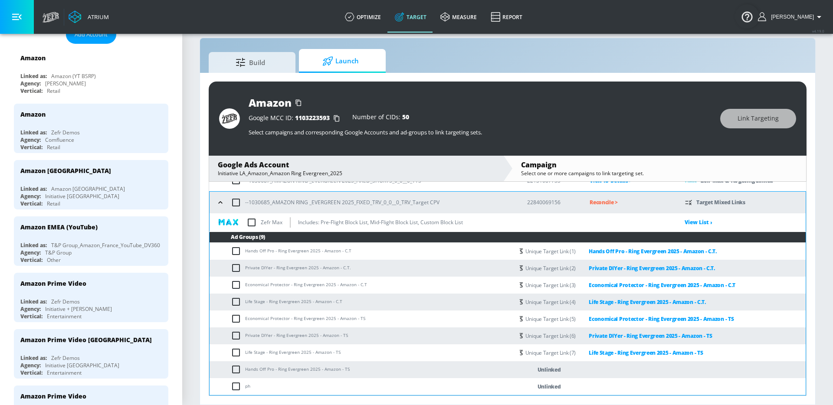
click at [331, 370] on td "Hands Off Pro - Ring Evergreen 2025 - Amazon - TS" at bounding box center [362, 369] width 304 height 17
copy td "Hands Off Pro - Ring Evergreen 2025 - Amazon - TS"
click at [236, 371] on input "checkbox" at bounding box center [238, 370] width 14 height 10
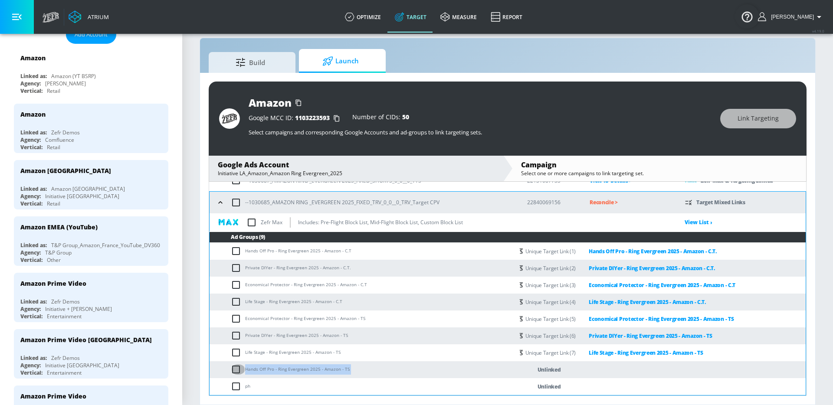
checkbox input "true"
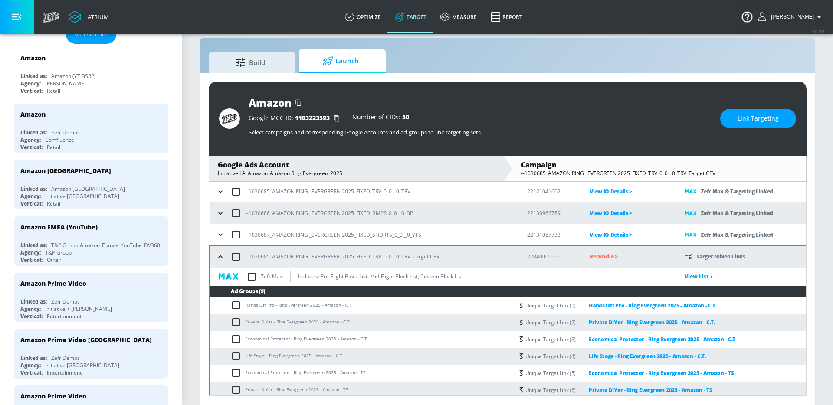
scroll to position [165, 0]
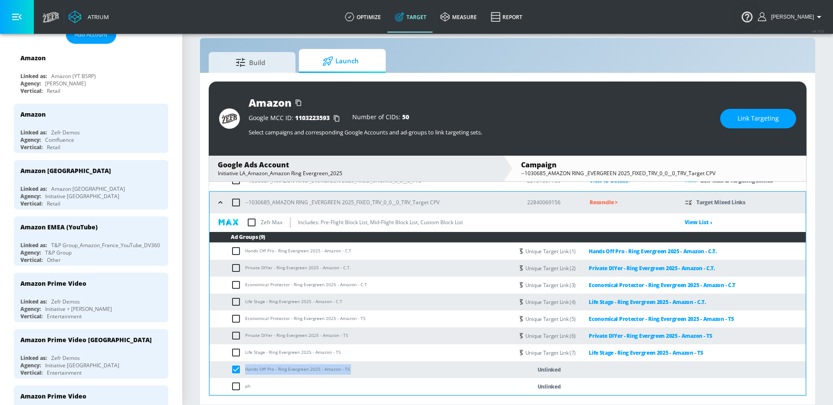
click at [773, 123] on span "Link Targeting" at bounding box center [758, 118] width 41 height 11
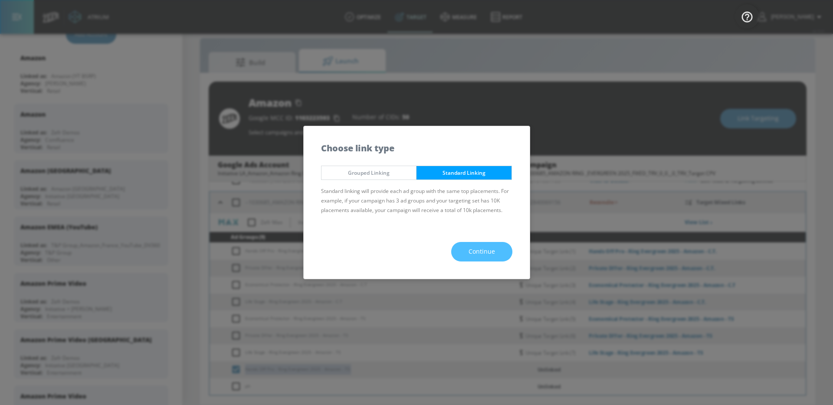
click at [486, 250] on span "Continue" at bounding box center [482, 251] width 26 height 11
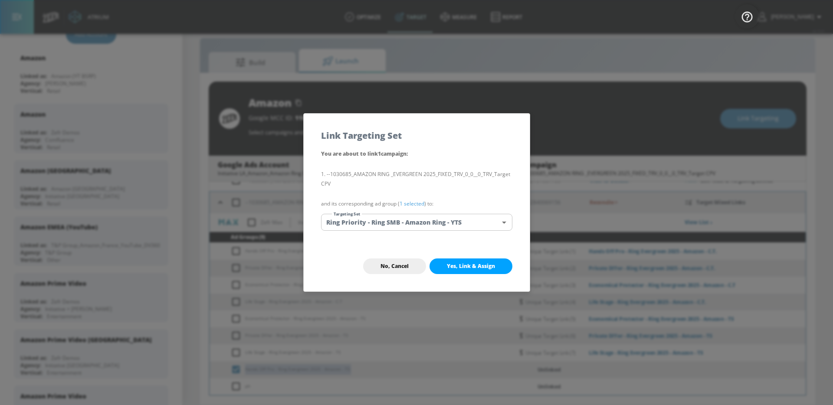
click at [477, 220] on body "Atrium optimize Target measure Report optimize Target measure Report v 4.19.0 […" at bounding box center [416, 196] width 833 height 418
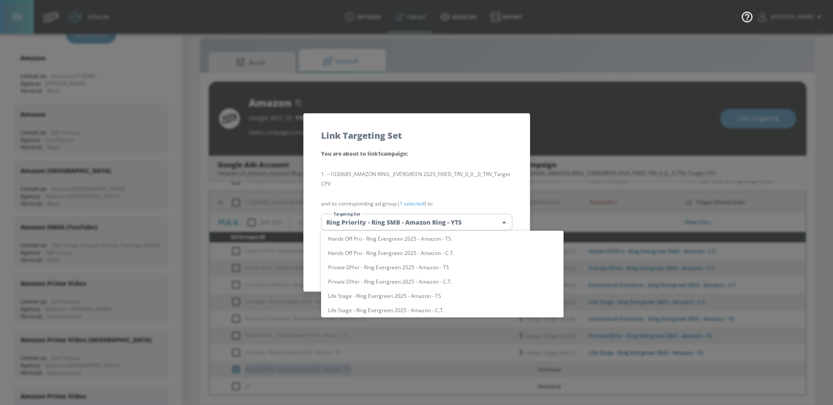
scroll to position [0, 0]
click at [443, 241] on input "text" at bounding box center [451, 240] width 226 height 12
paste input "Hands Off Pro - Ring Evergreen 2025 - Amazon - TS"
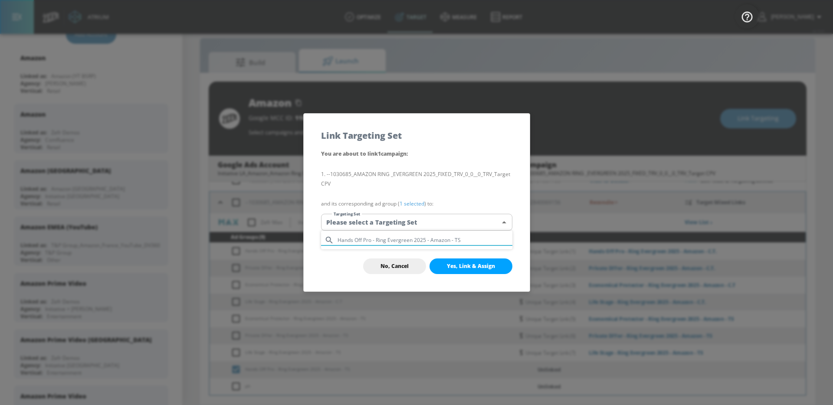
type input "Hands Off Pro - Ring Evergreen 2025 - Amazon - TS"
click at [473, 269] on div at bounding box center [416, 202] width 833 height 405
click at [470, 226] on body "Atrium optimize Target measure Report optimize Target measure Report v 4.19.0 […" at bounding box center [416, 196] width 833 height 418
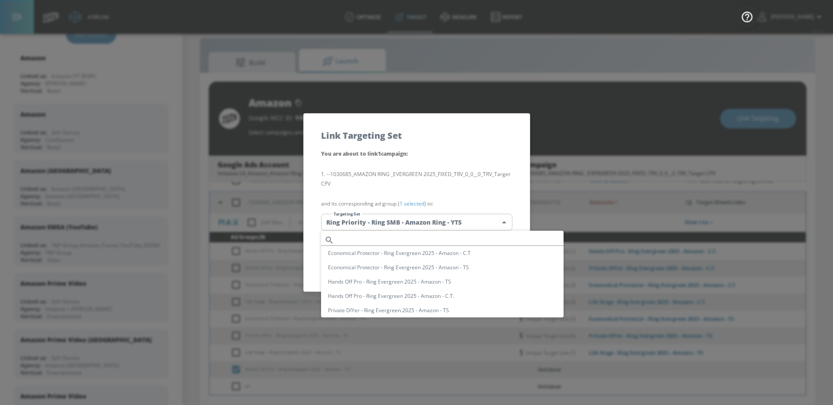
click at [441, 240] on input "text" at bounding box center [451, 240] width 226 height 12
paste input "Hands Off Pro - Ring Evergreen 2025 - Amazon - TS"
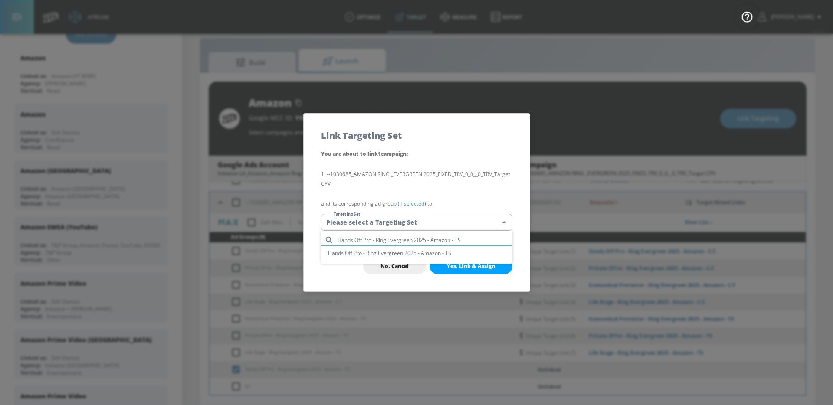
type input "Hands Off Pro - Ring Evergreen 2025 - Amazon - TS"
click at [456, 253] on li "Hands Off Pro - Ring Evergreen 2025 - Amazon - TS" at bounding box center [416, 253] width 191 height 14
type input "30b9330d-f32f-44b8-bb01-98001d4cd3a5"
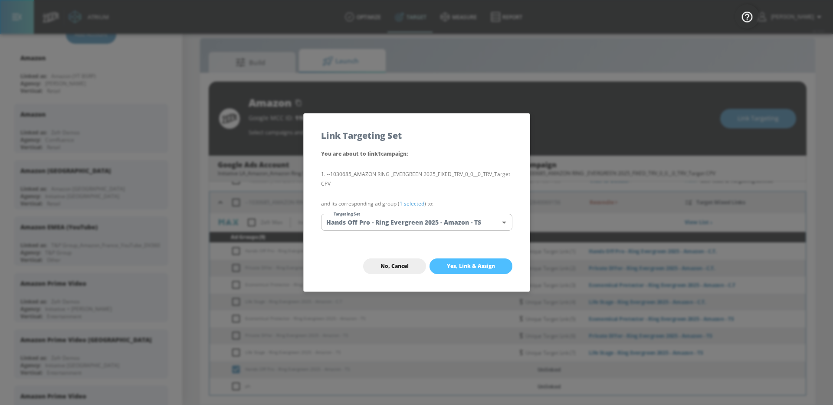
click at [456, 266] on span "Yes, Link & Assign" at bounding box center [471, 266] width 48 height 7
checkbox input "false"
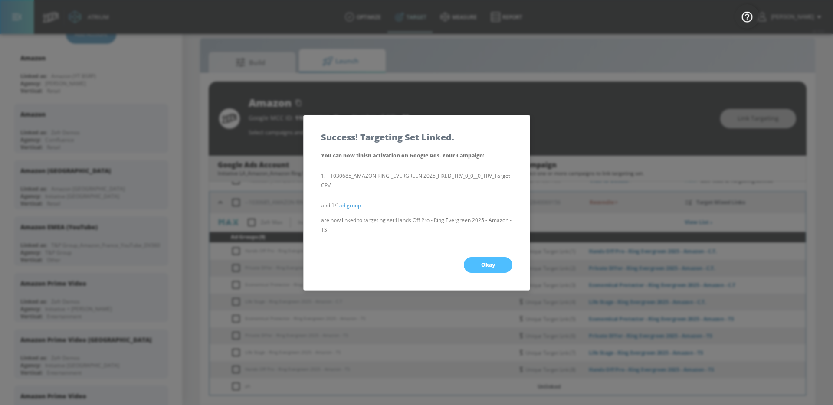
click at [491, 269] on button "Okay" at bounding box center [488, 265] width 49 height 16
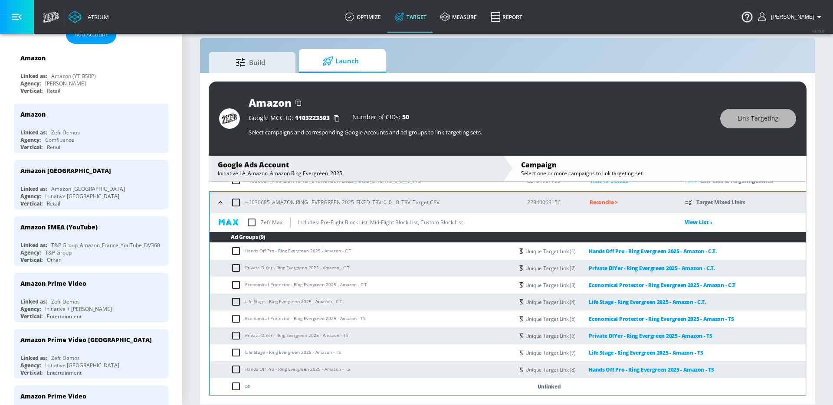
click at [614, 203] on p "Reconcile >" at bounding box center [631, 202] width 82 height 10
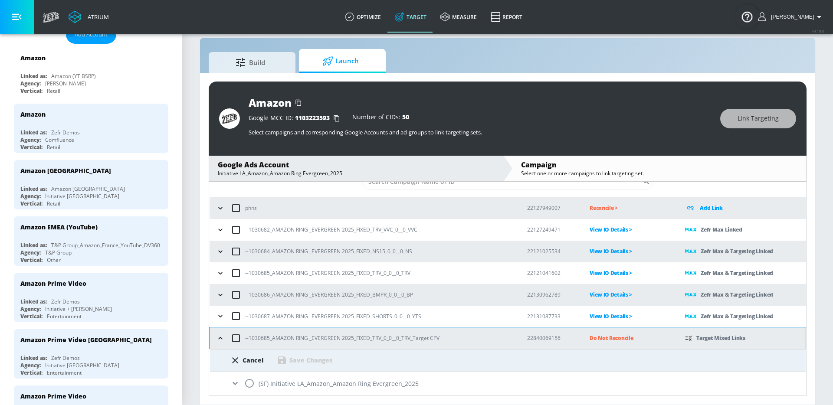
scroll to position [30, 0]
click at [251, 383] on input "radio" at bounding box center [249, 384] width 18 height 18
radio input "true"
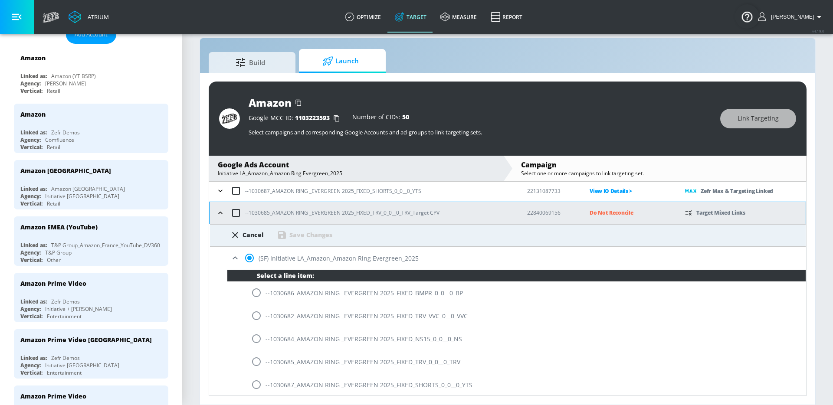
scroll to position [156, 0]
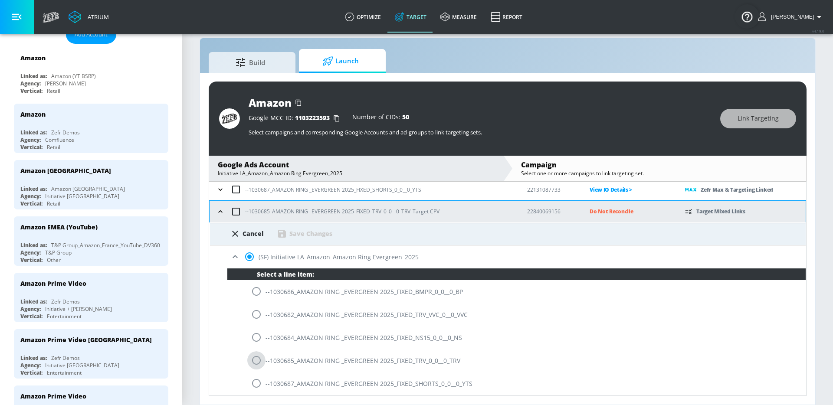
click at [259, 365] on input "radio" at bounding box center [256, 361] width 18 height 18
radio input "true"
click at [297, 226] on div "Cancel Save Changes" at bounding box center [508, 231] width 596 height 16
click at [296, 234] on div "Save Changes" at bounding box center [310, 234] width 43 height 8
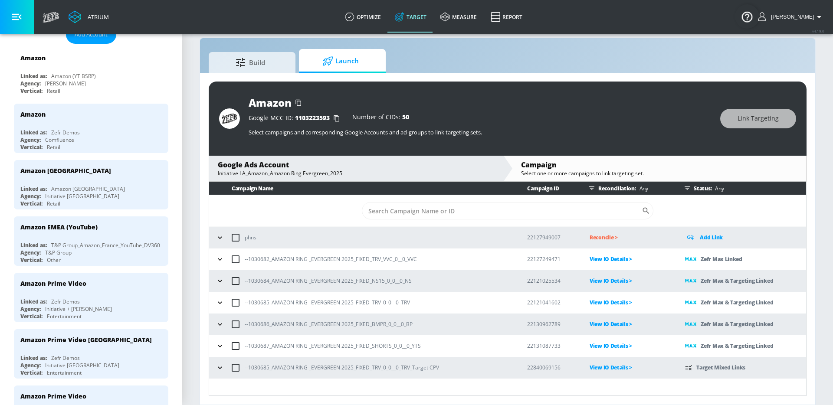
scroll to position [0, 0]
click at [608, 368] on p "View IO Details >" at bounding box center [631, 368] width 82 height 10
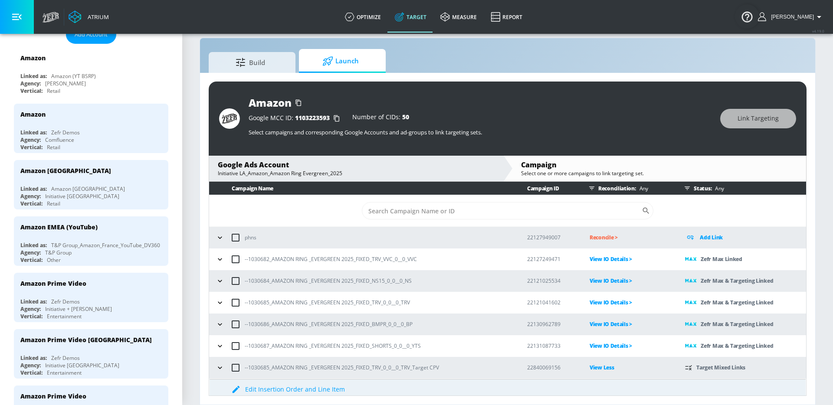
scroll to position [30, 0]
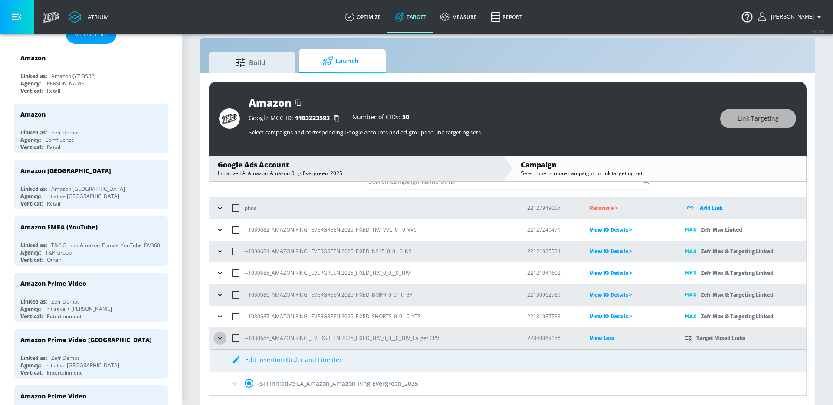
click at [218, 342] on icon "button" at bounding box center [220, 338] width 9 height 9
click at [222, 338] on icon "button" at bounding box center [220, 338] width 9 height 9
click at [244, 381] on div "(SF) Initiative LA_Amazon_Amazon Ring Evergreen_2025" at bounding box center [508, 383] width 596 height 23
click at [222, 329] on div "--1030685_AMAZON RING _EVERGREEN 2025_FIXED_TRV_0_0__0_TRV_Target CPV" at bounding box center [364, 338] width 300 height 18
click at [222, 333] on button "button" at bounding box center [220, 338] width 13 height 13
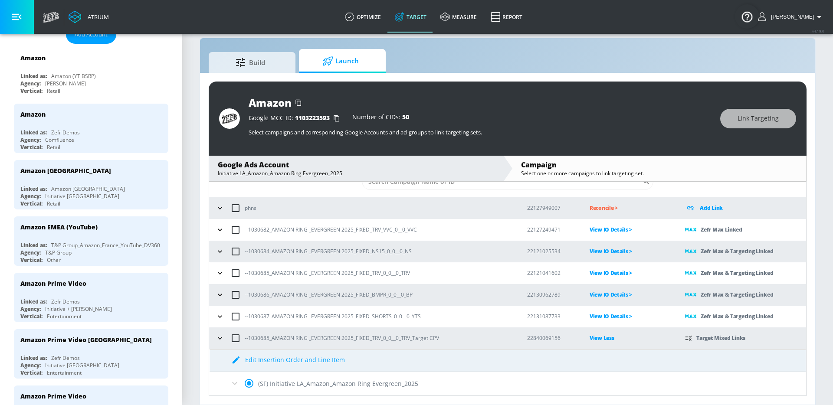
click at [602, 338] on p "View Less" at bounding box center [631, 338] width 82 height 10
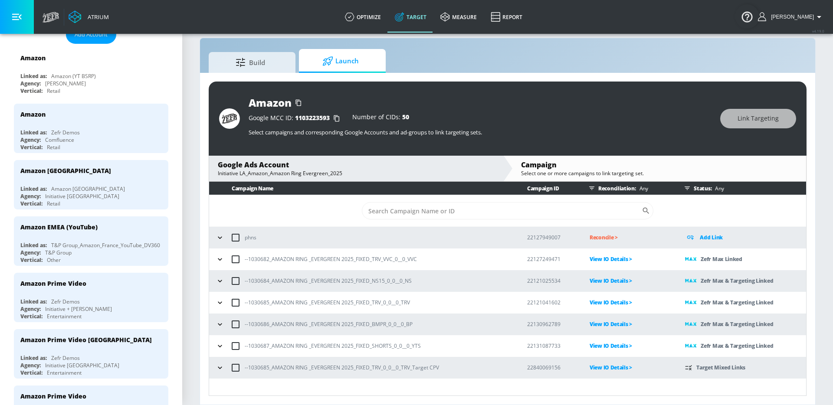
click at [217, 375] on div "--1030685_AMAZON RING _EVERGREEN 2025_FIXED_TRV_0_0__0_TRV_Target CPV" at bounding box center [364, 368] width 300 height 18
click at [217, 371] on icon "button" at bounding box center [220, 368] width 9 height 9
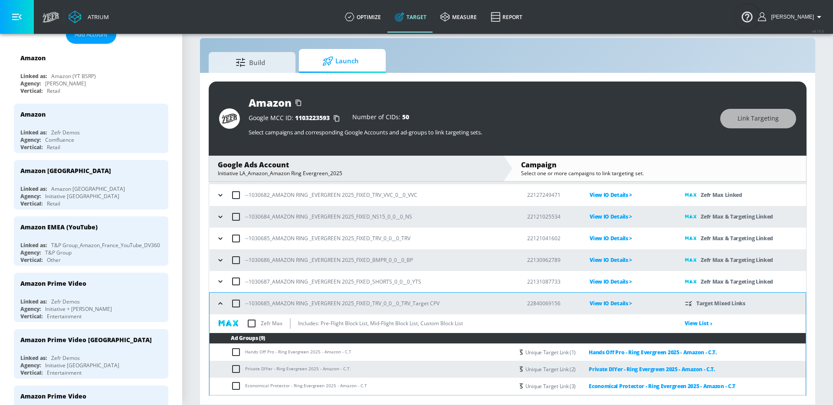
scroll to position [107, 0]
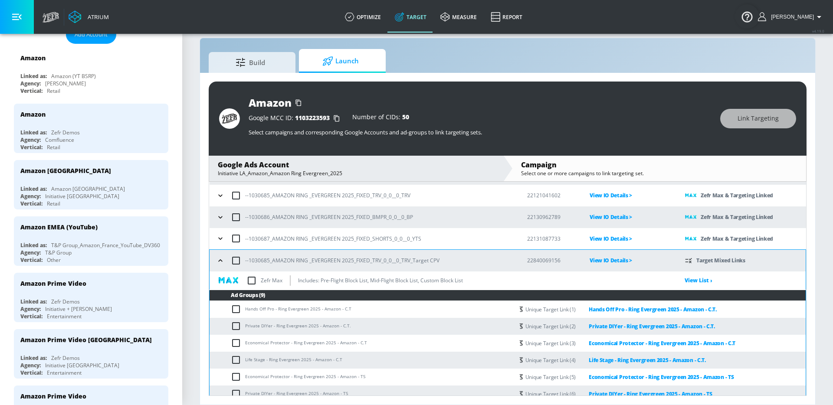
click at [253, 282] on input "checkbox" at bounding box center [252, 281] width 18 height 18
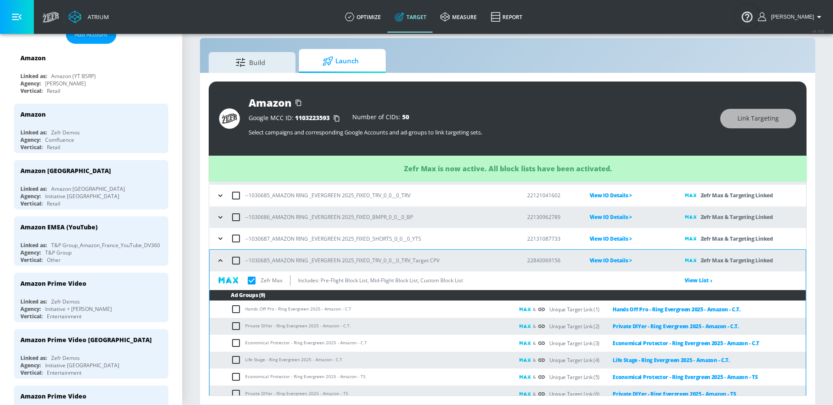
checkbox input "true"
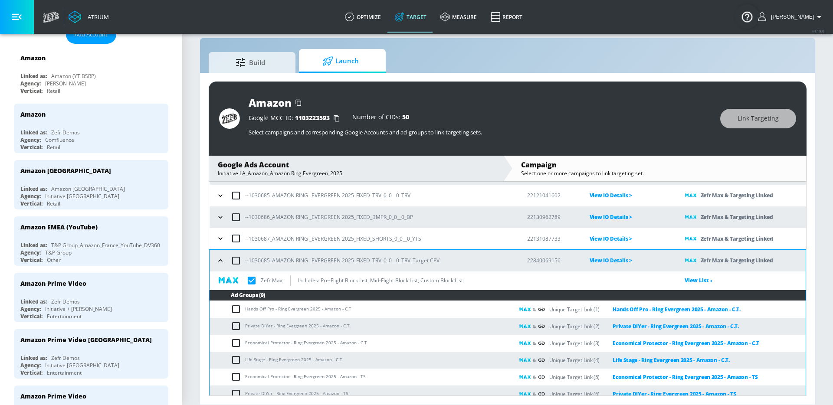
click at [218, 263] on icon "button" at bounding box center [220, 260] width 9 height 9
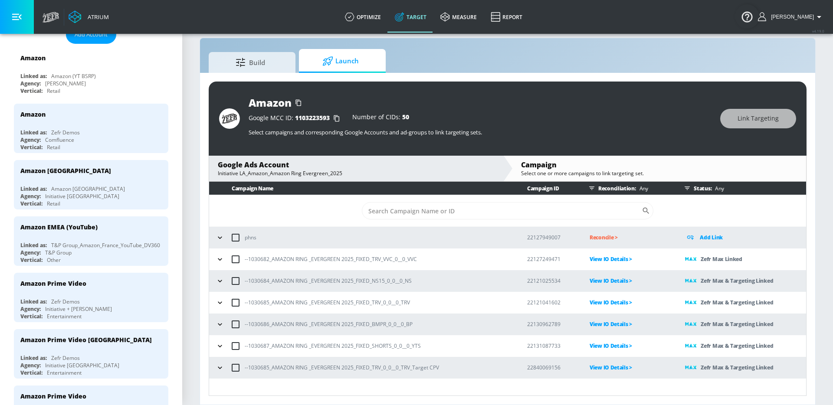
scroll to position [0, 0]
click at [220, 257] on icon "button" at bounding box center [220, 259] width 9 height 9
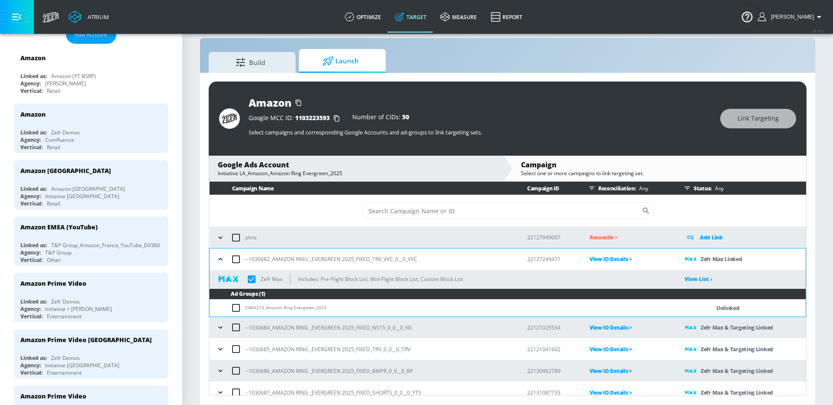
click at [220, 257] on icon "button" at bounding box center [220, 259] width 9 height 9
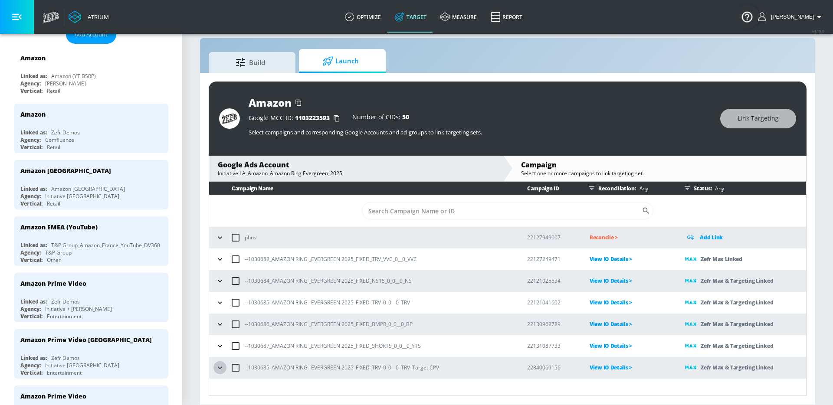
click at [225, 366] on button "button" at bounding box center [220, 367] width 13 height 13
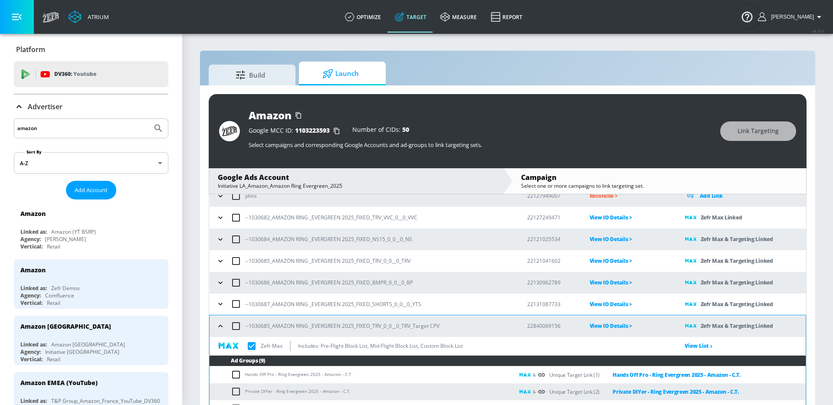
scroll to position [49, 0]
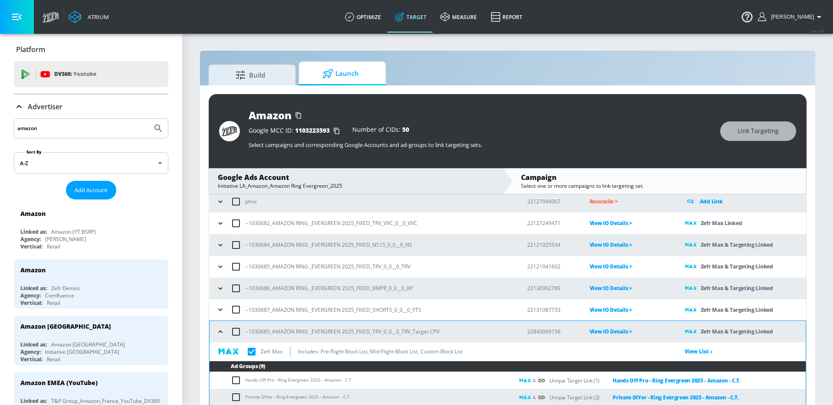
click at [220, 333] on icon "button" at bounding box center [220, 332] width 9 height 9
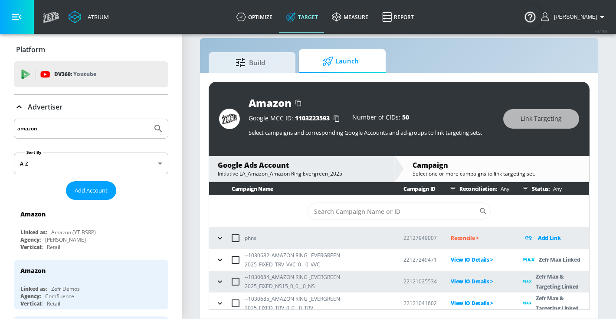
scroll to position [70, 0]
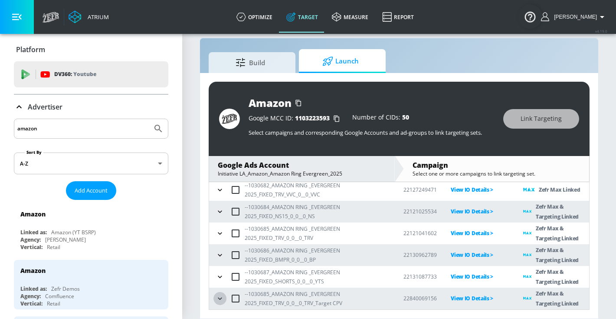
click at [215, 297] on button "button" at bounding box center [220, 298] width 13 height 13
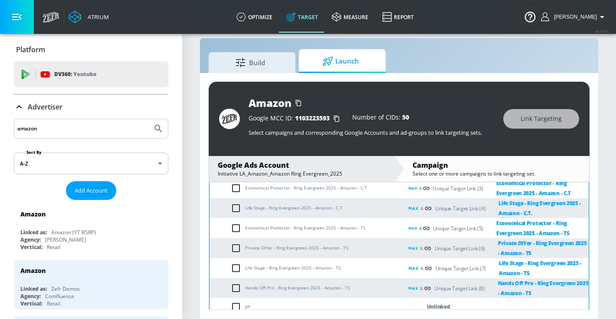
scroll to position [276, 0]
